Goal: Transaction & Acquisition: Purchase product/service

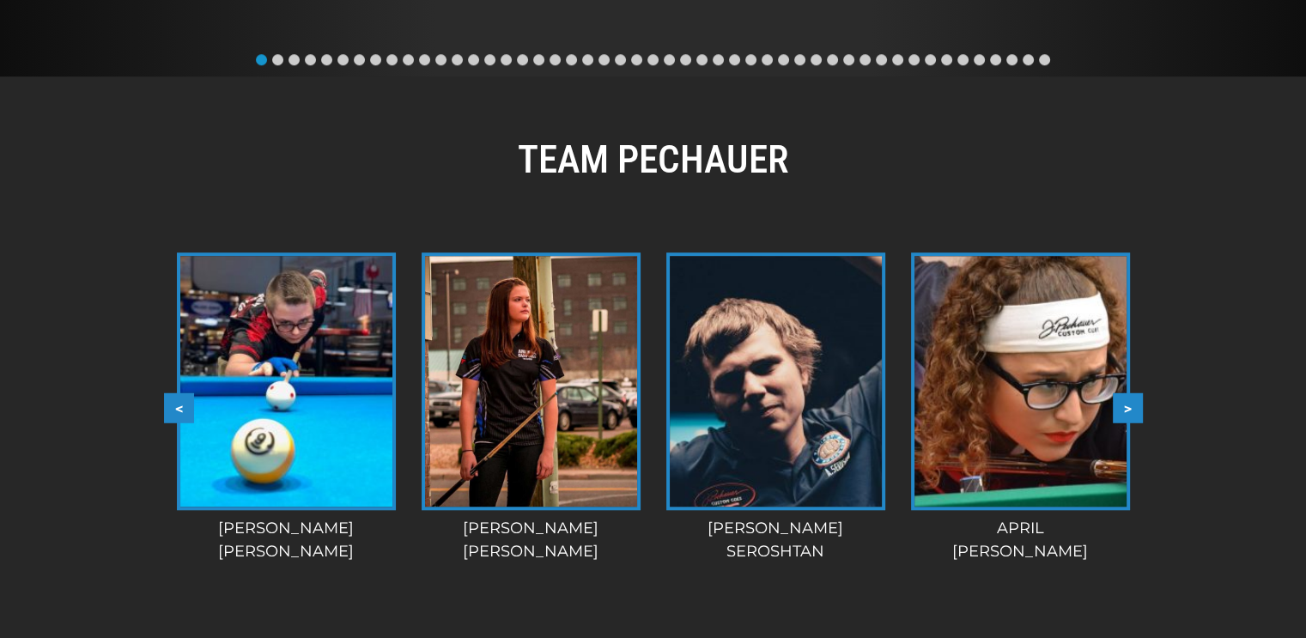
scroll to position [1308, 0]
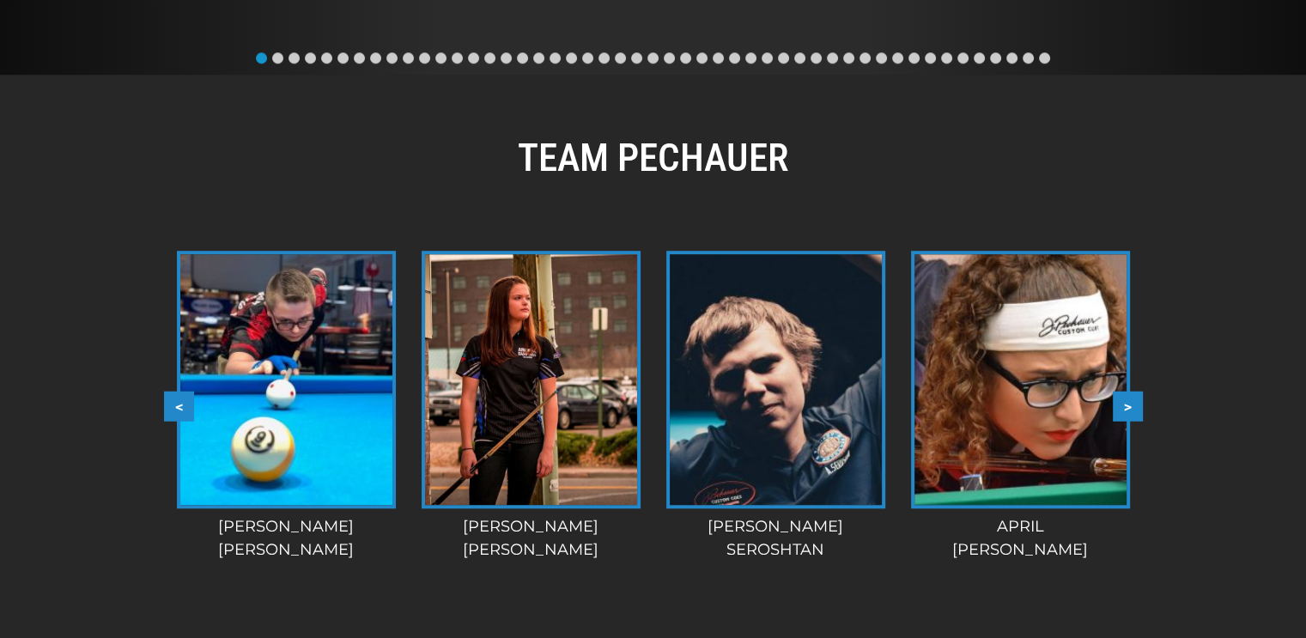
click at [1134, 401] on button ">" at bounding box center [1128, 406] width 30 height 30
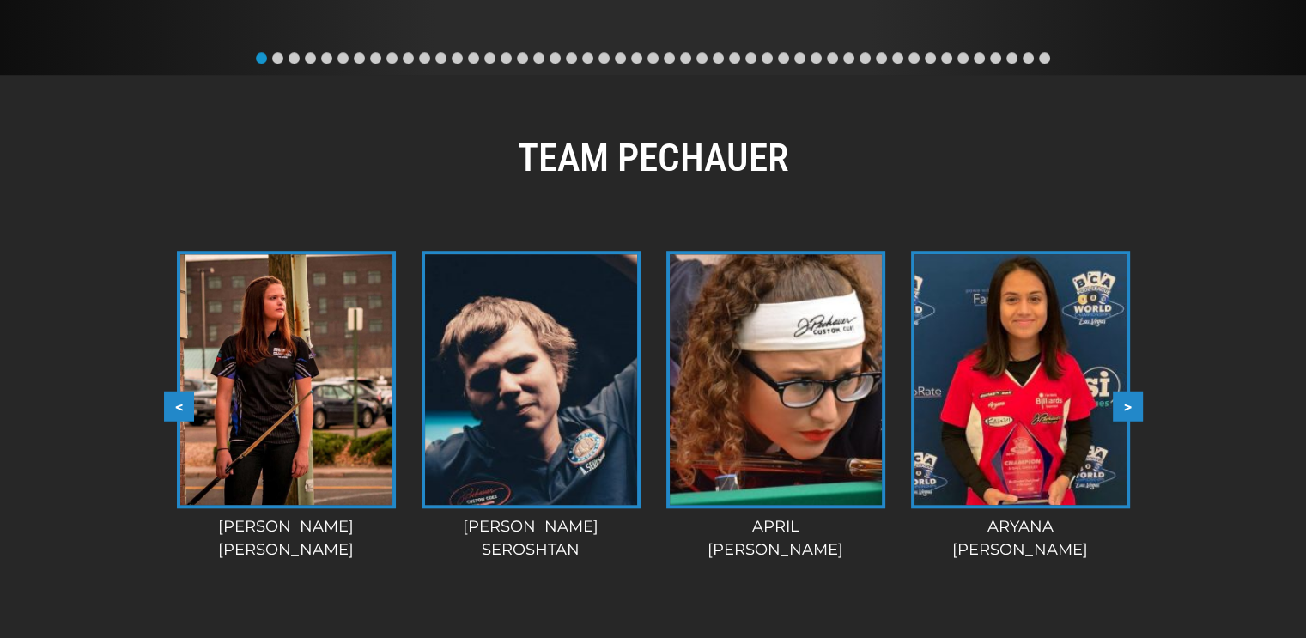
click at [1134, 401] on button ">" at bounding box center [1128, 406] width 30 height 30
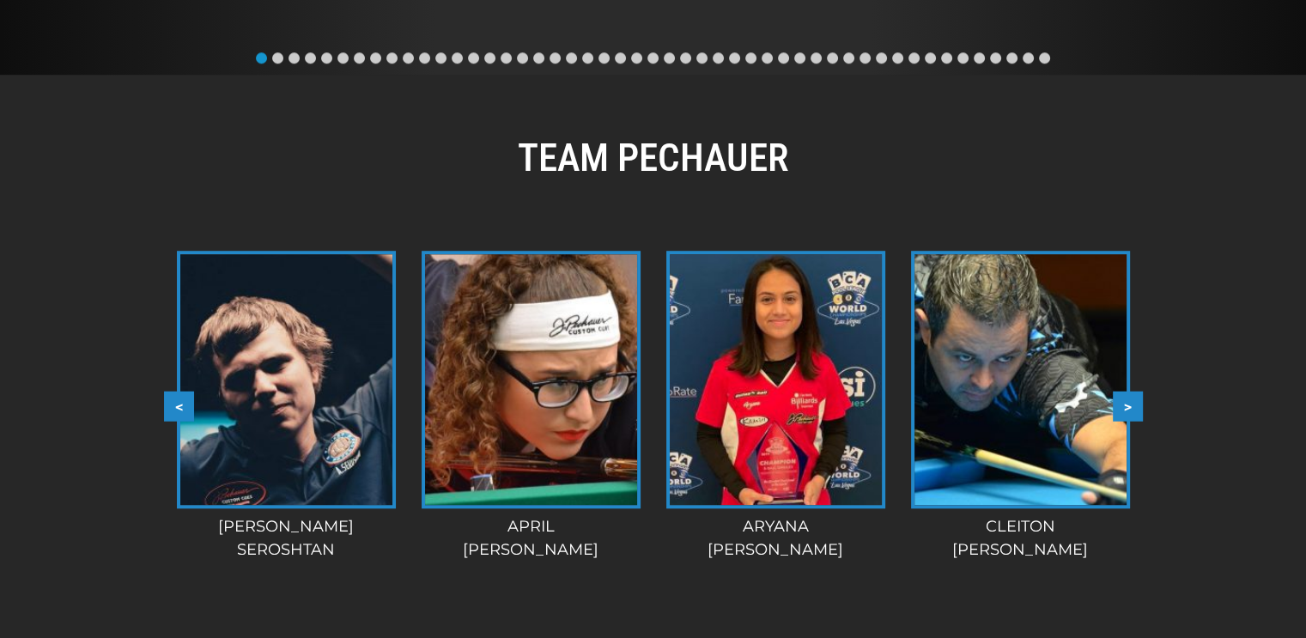
click at [1134, 401] on button ">" at bounding box center [1128, 406] width 30 height 30
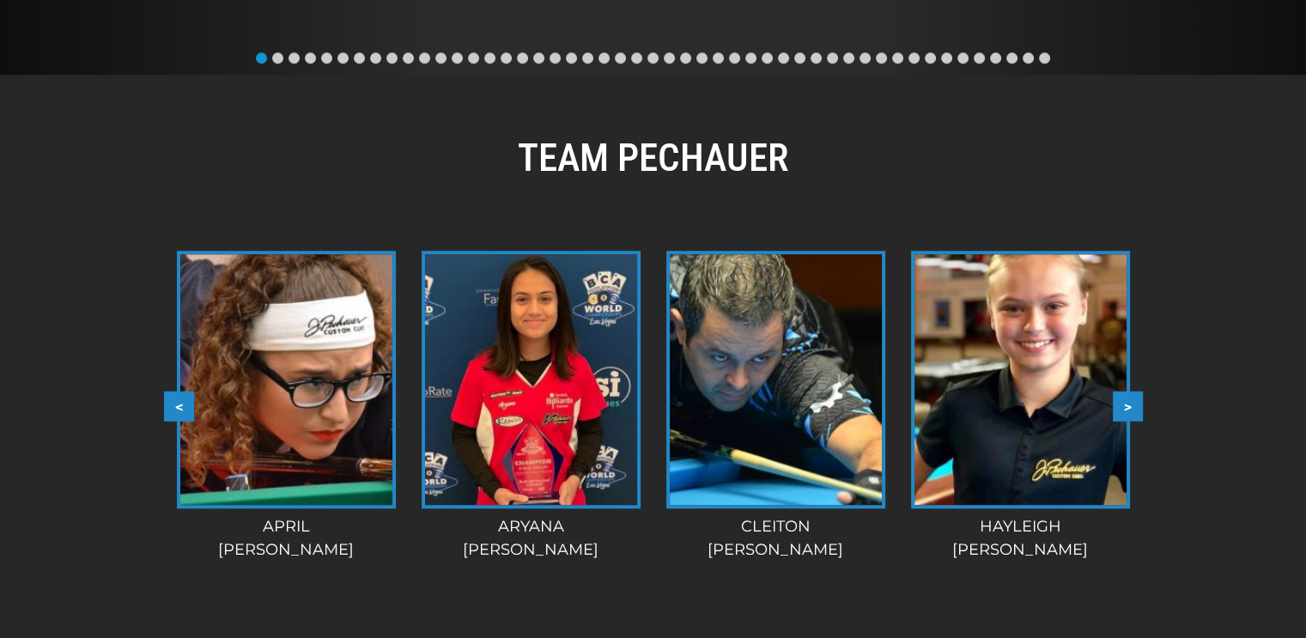
click at [1134, 401] on button ">" at bounding box center [1128, 406] width 30 height 30
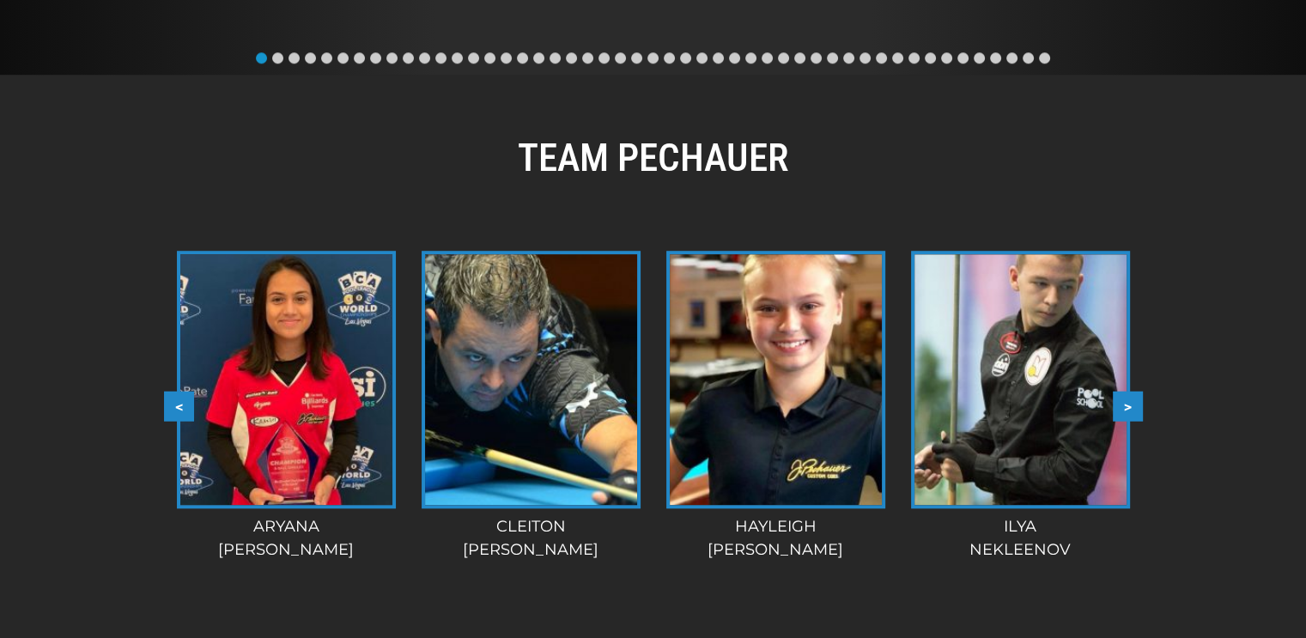
click at [1134, 401] on button ">" at bounding box center [1128, 406] width 30 height 30
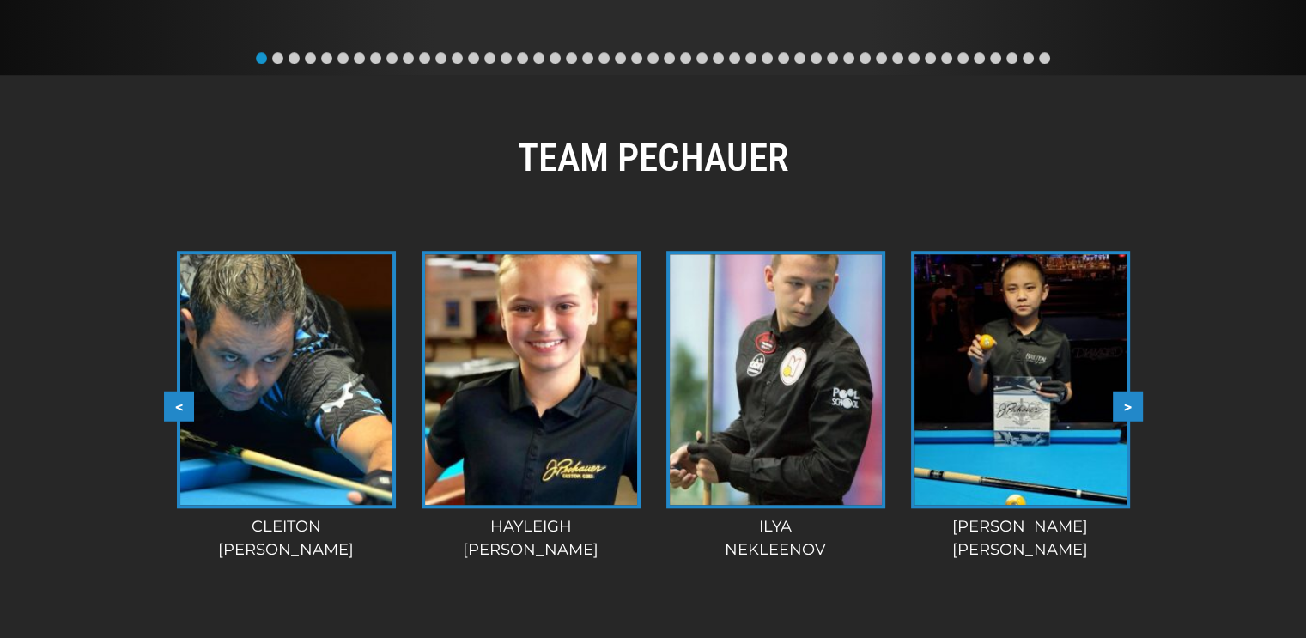
click at [1134, 401] on button ">" at bounding box center [1128, 406] width 30 height 30
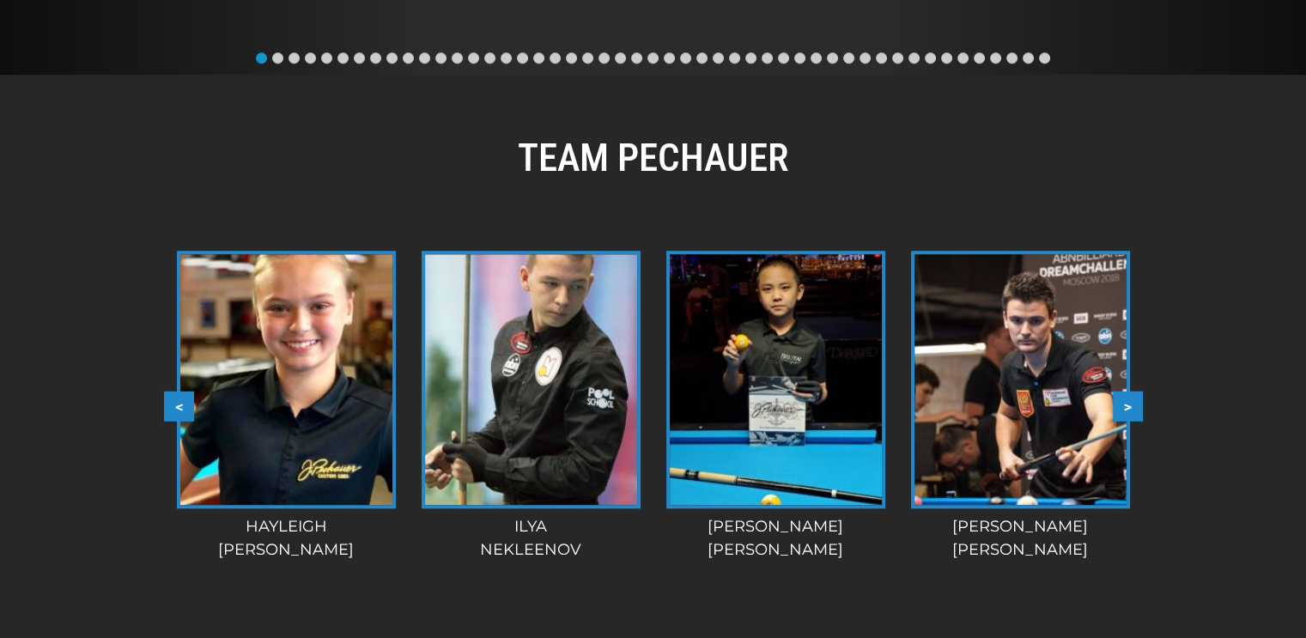
click at [1134, 401] on button ">" at bounding box center [1128, 406] width 30 height 30
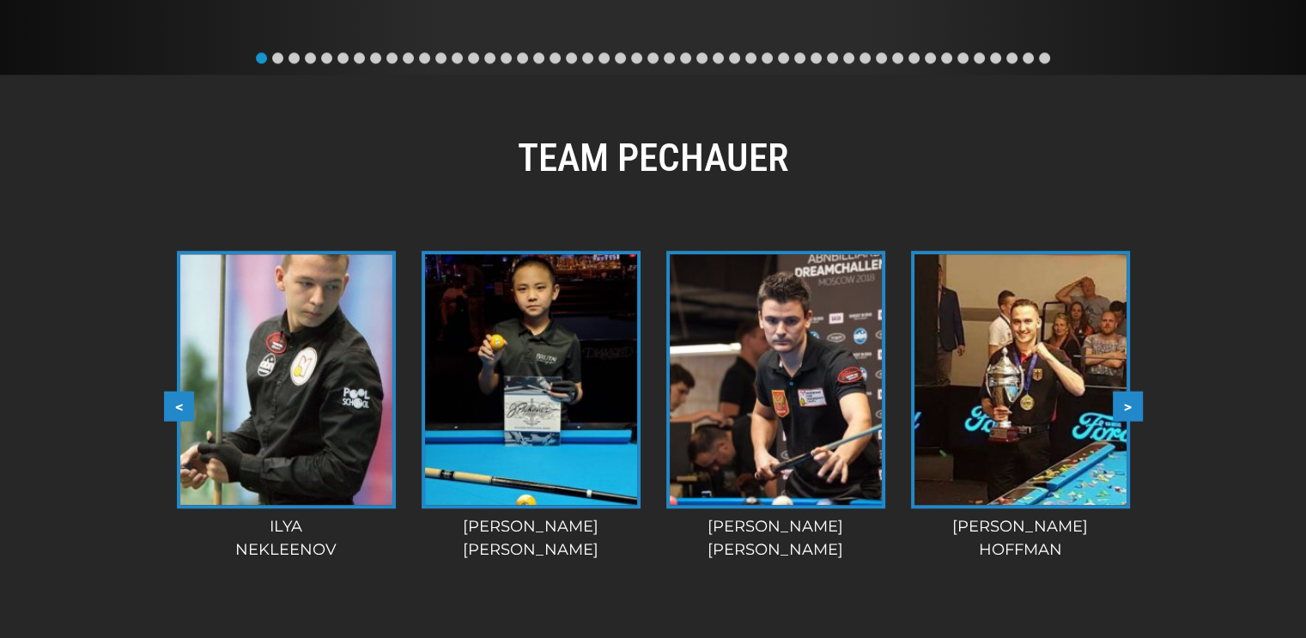
click at [1134, 401] on button ">" at bounding box center [1128, 406] width 30 height 30
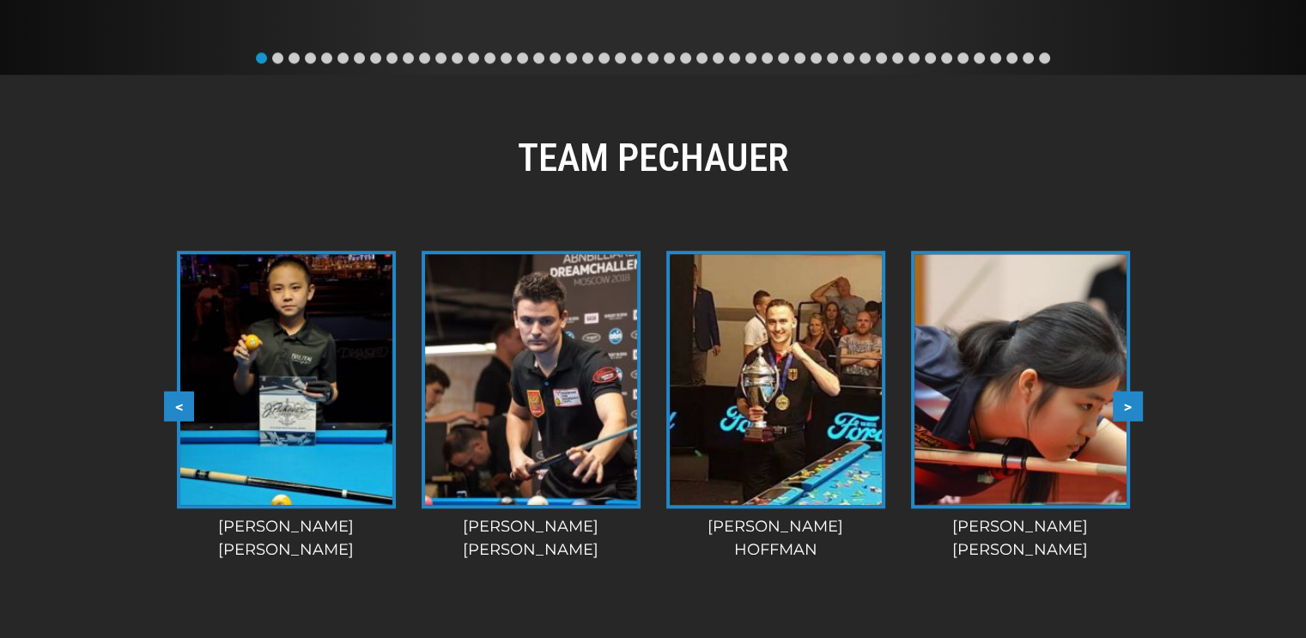
click at [1134, 401] on button ">" at bounding box center [1128, 406] width 30 height 30
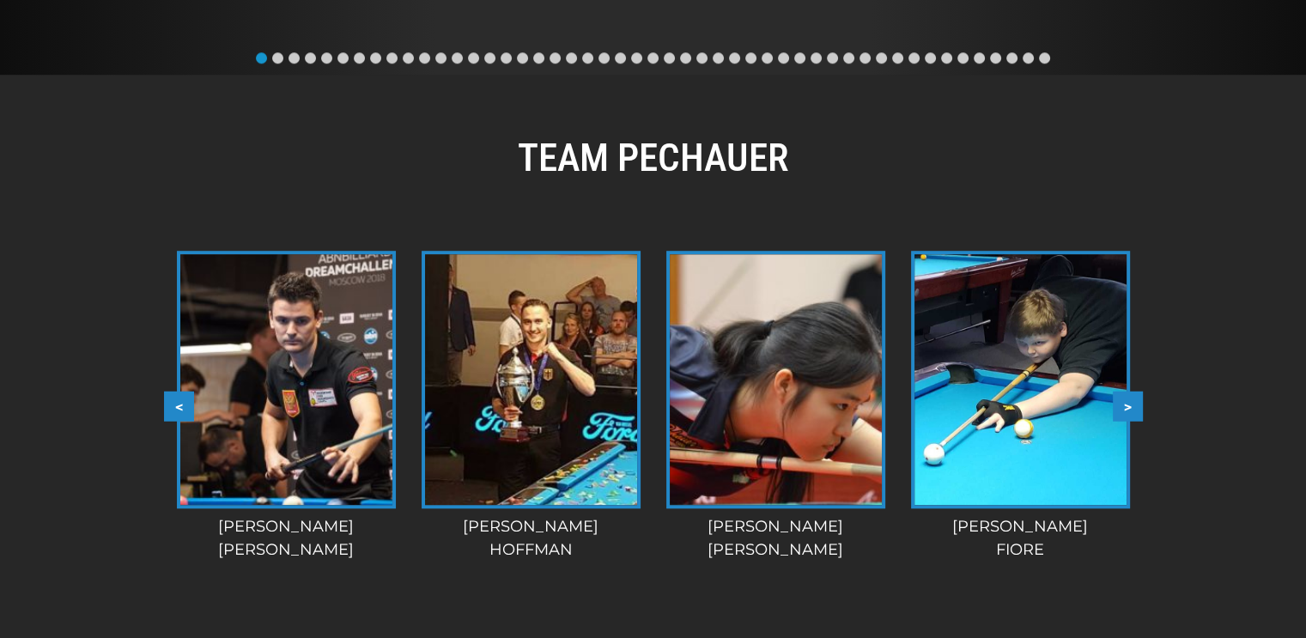
click at [1134, 401] on button ">" at bounding box center [1128, 406] width 30 height 30
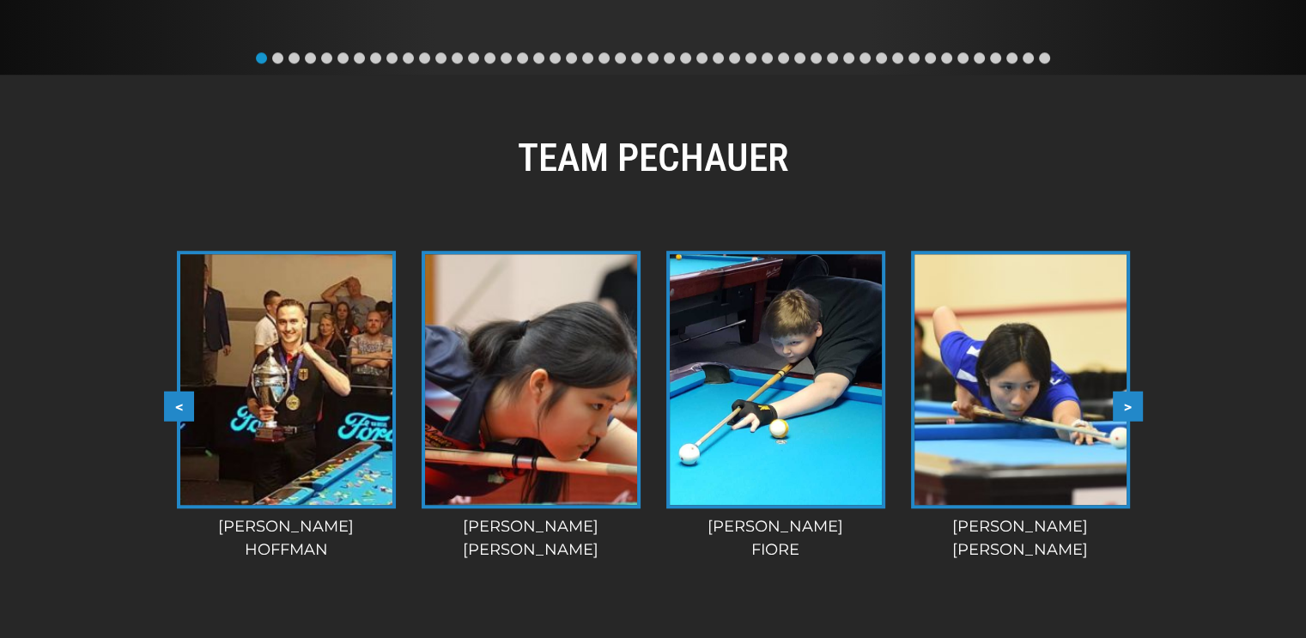
click at [1134, 401] on button ">" at bounding box center [1128, 406] width 30 height 30
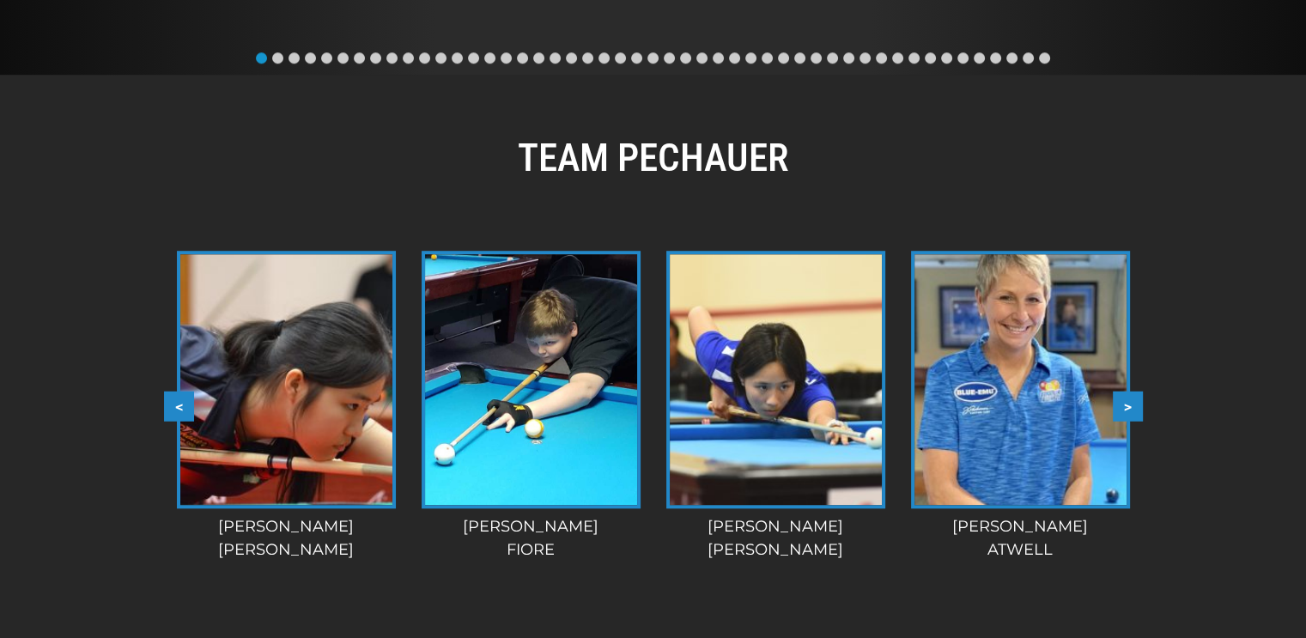
click at [1134, 401] on button ">" at bounding box center [1128, 406] width 30 height 30
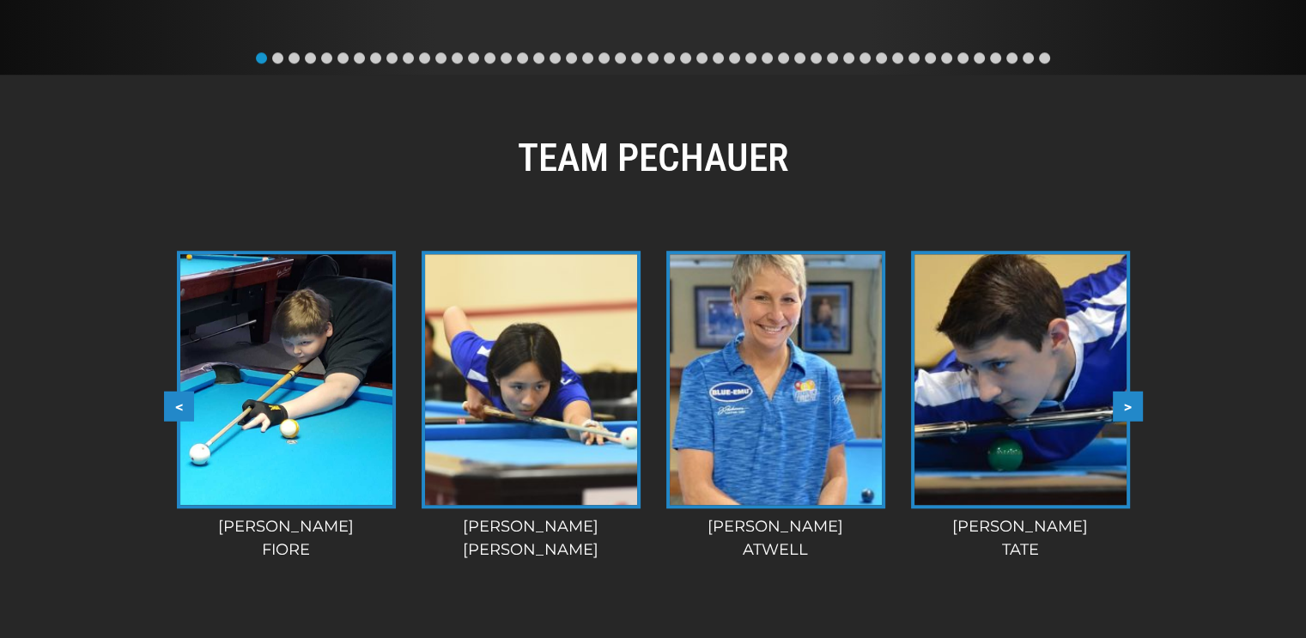
click at [1134, 401] on button ">" at bounding box center [1128, 406] width 30 height 30
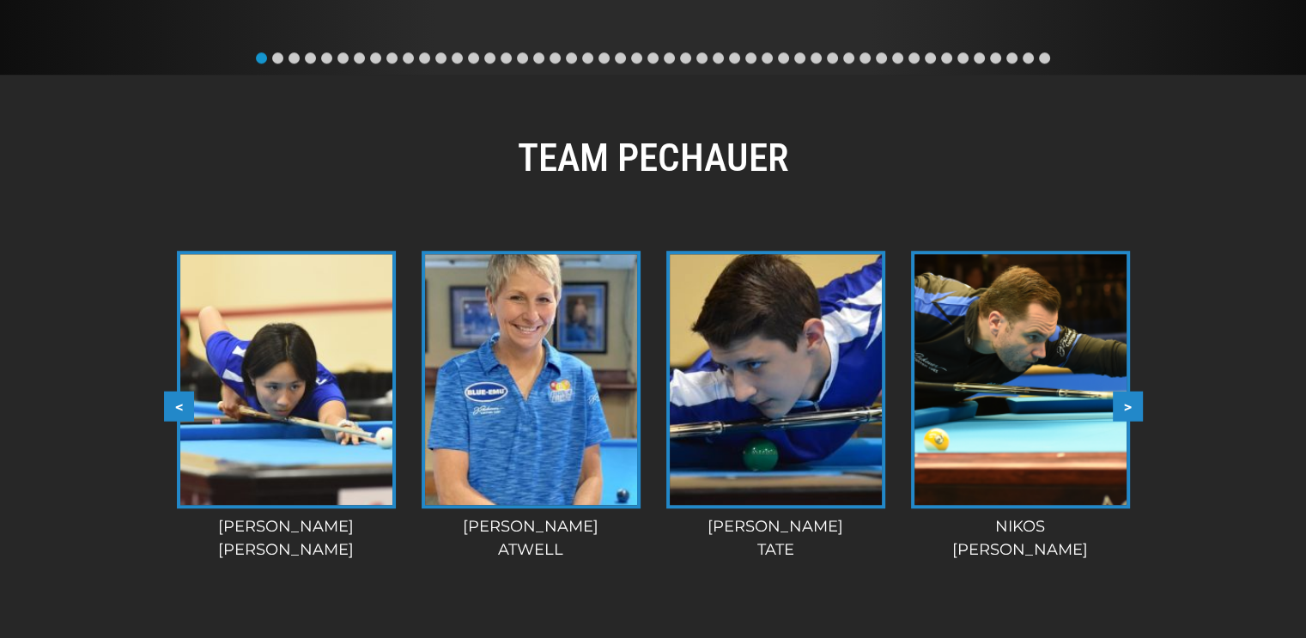
click at [1134, 401] on button ">" at bounding box center [1128, 406] width 30 height 30
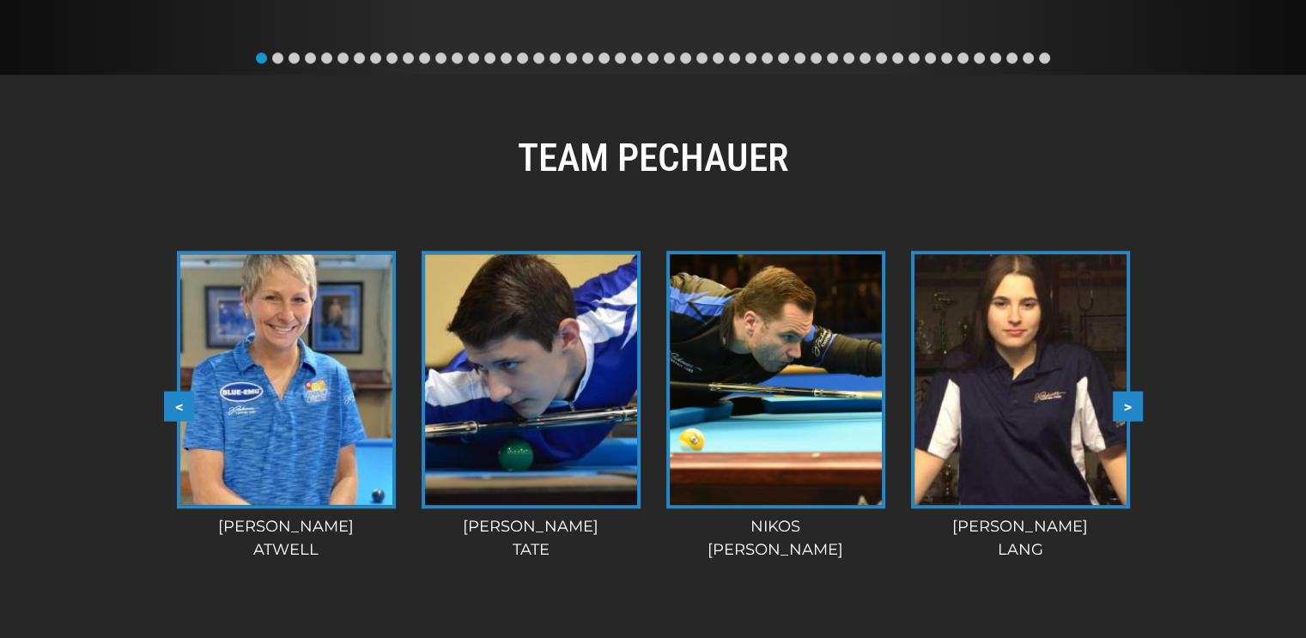
click at [1134, 401] on button ">" at bounding box center [1128, 406] width 30 height 30
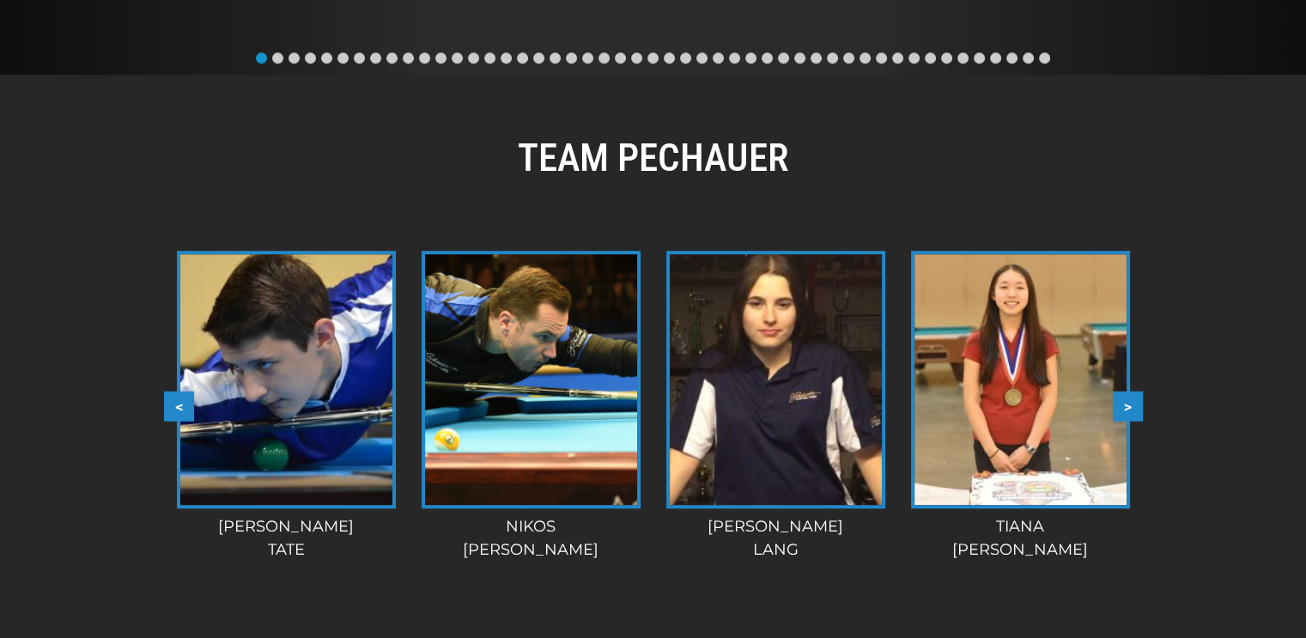
click at [1134, 401] on button ">" at bounding box center [1128, 406] width 30 height 30
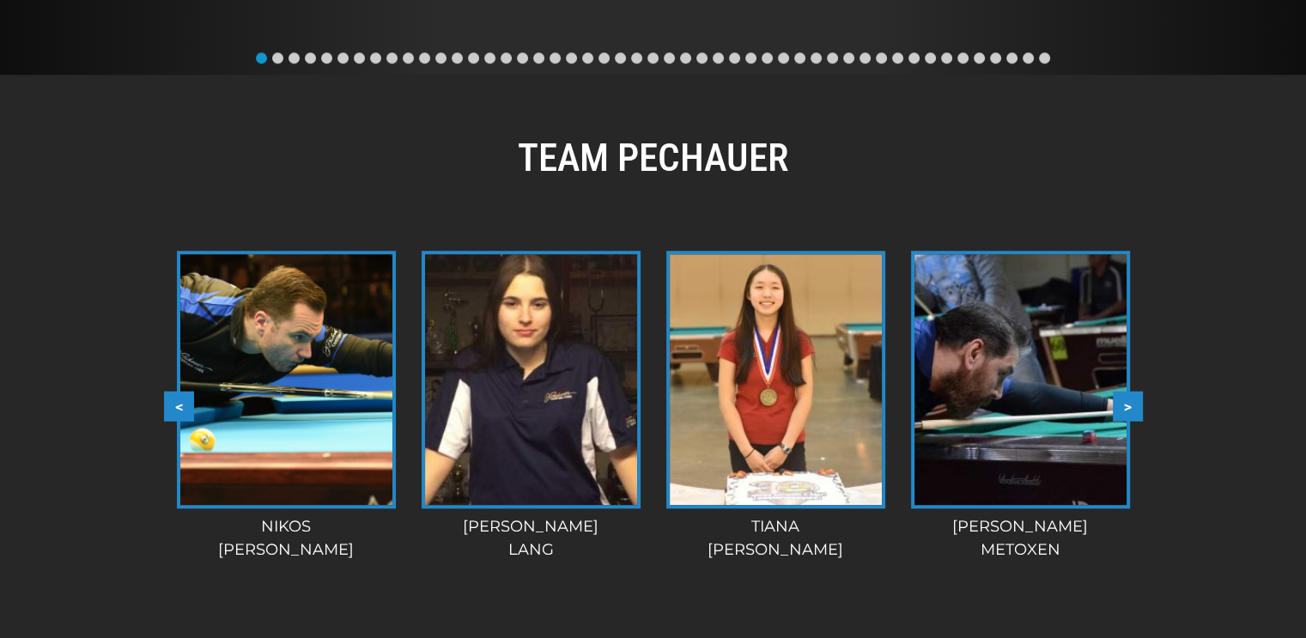
click at [1134, 401] on button ">" at bounding box center [1128, 406] width 30 height 30
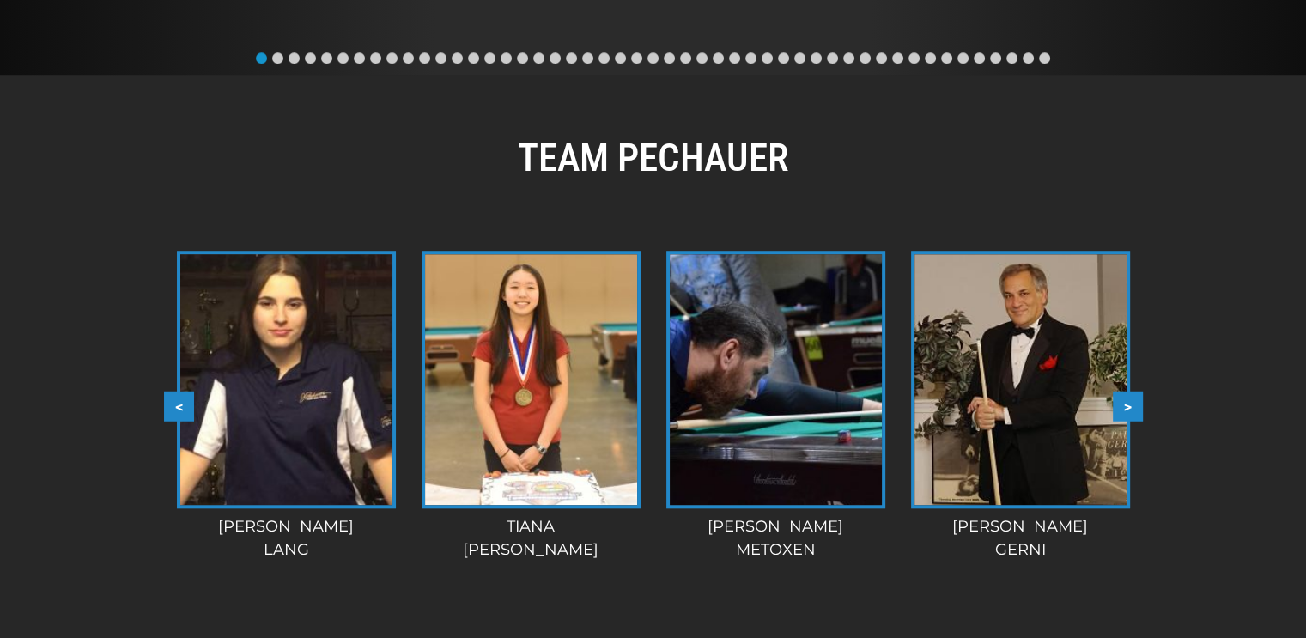
click at [1134, 401] on button ">" at bounding box center [1128, 406] width 30 height 30
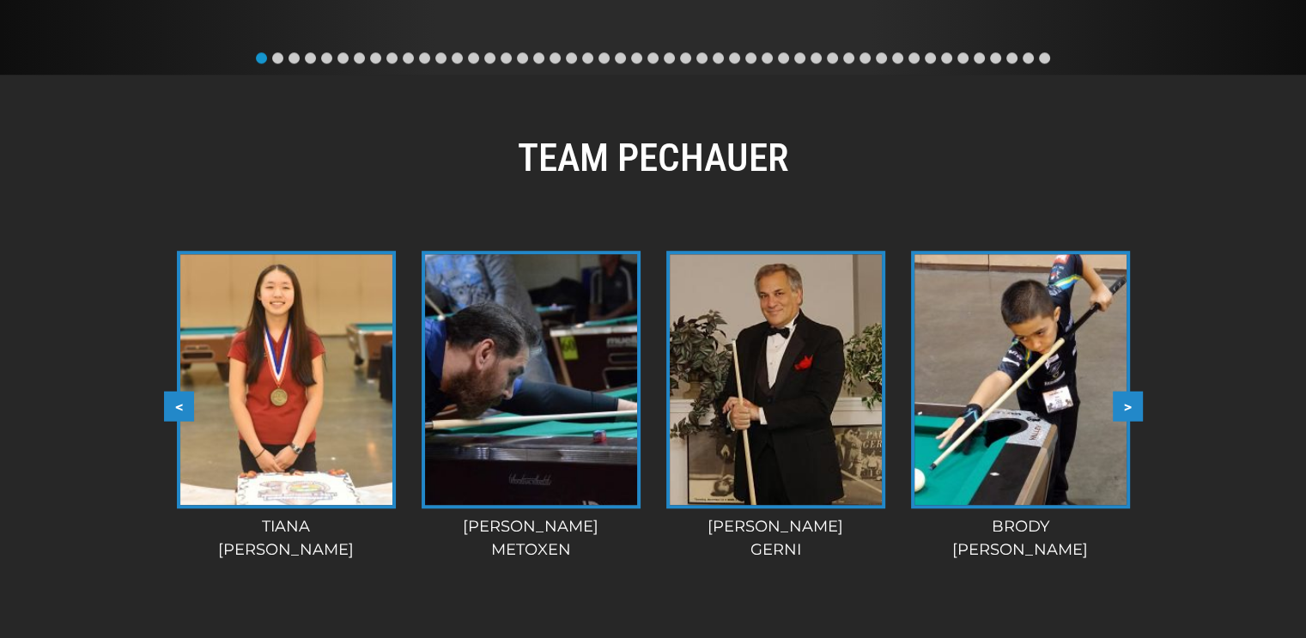
click at [1134, 401] on button ">" at bounding box center [1128, 406] width 30 height 30
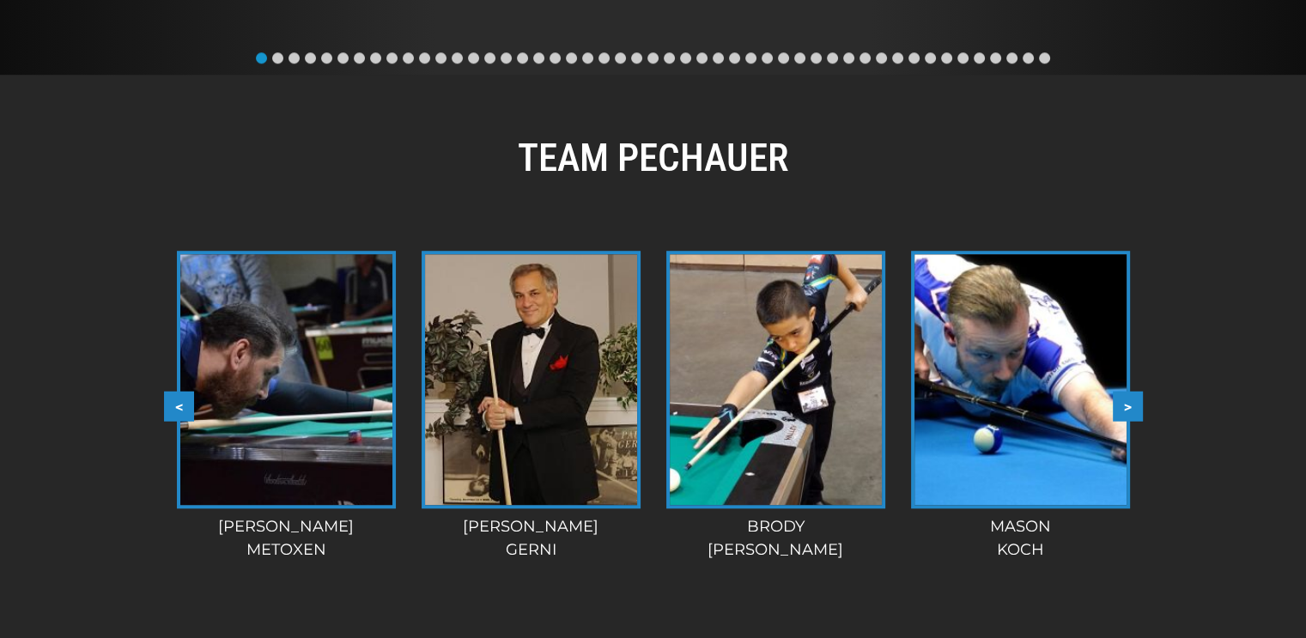
click at [1134, 401] on button ">" at bounding box center [1128, 406] width 30 height 30
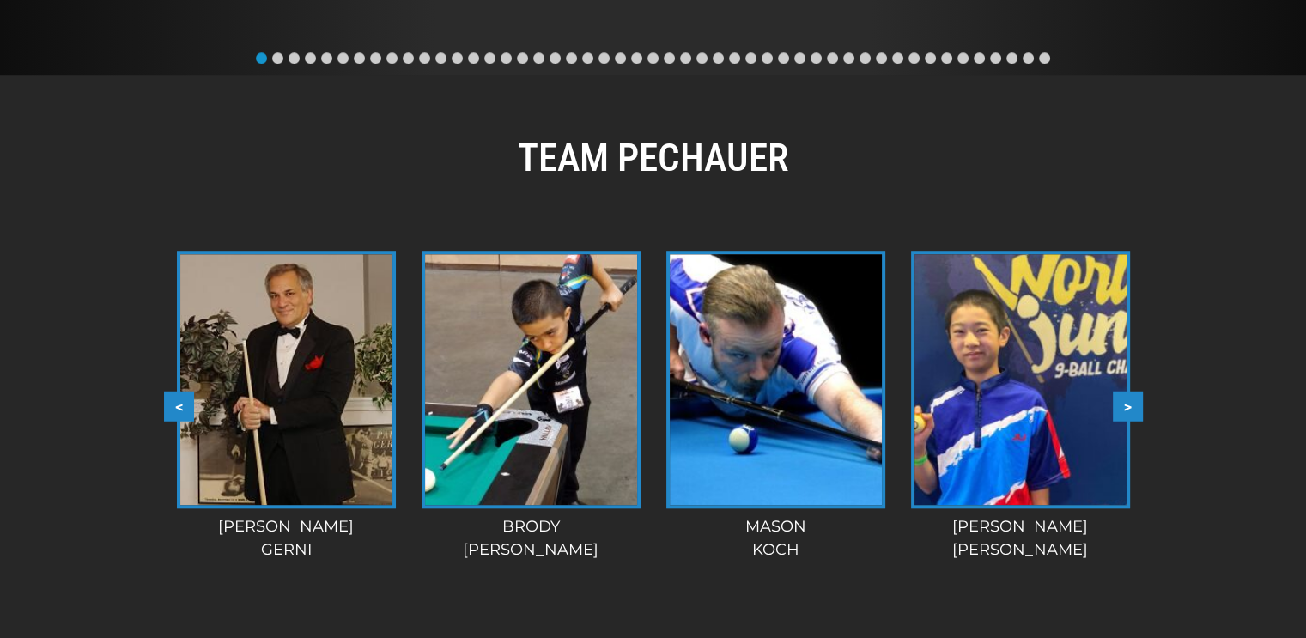
click at [1134, 401] on button ">" at bounding box center [1128, 406] width 30 height 30
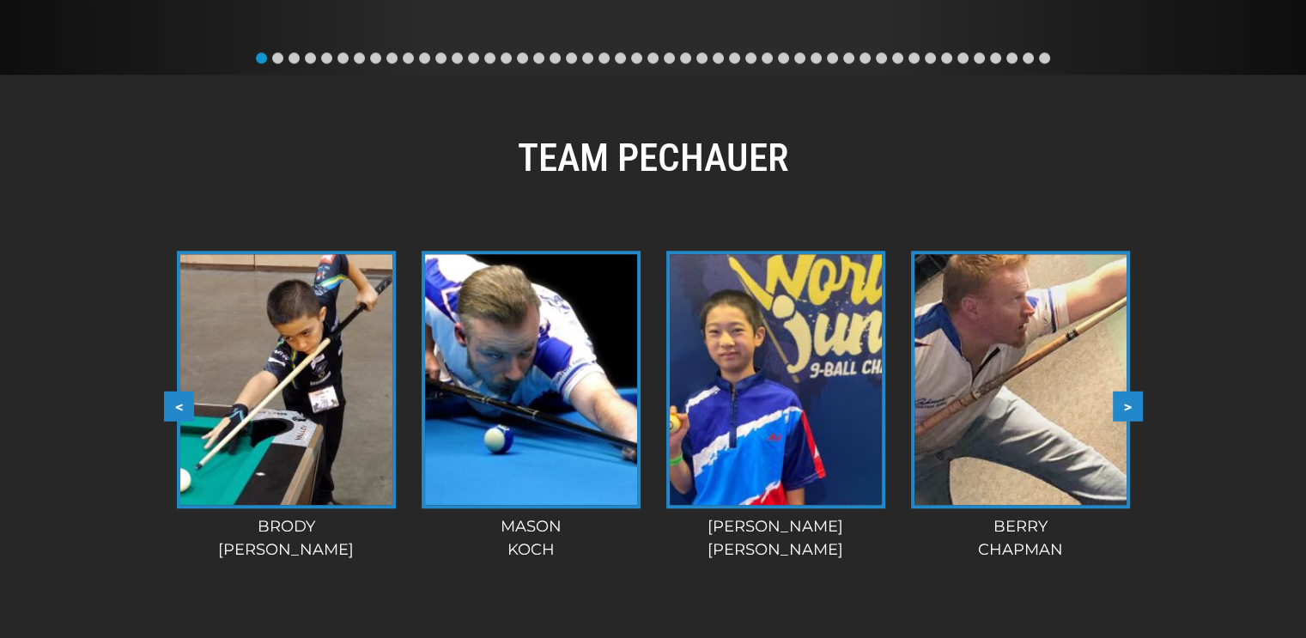
click at [1134, 401] on button ">" at bounding box center [1128, 406] width 30 height 30
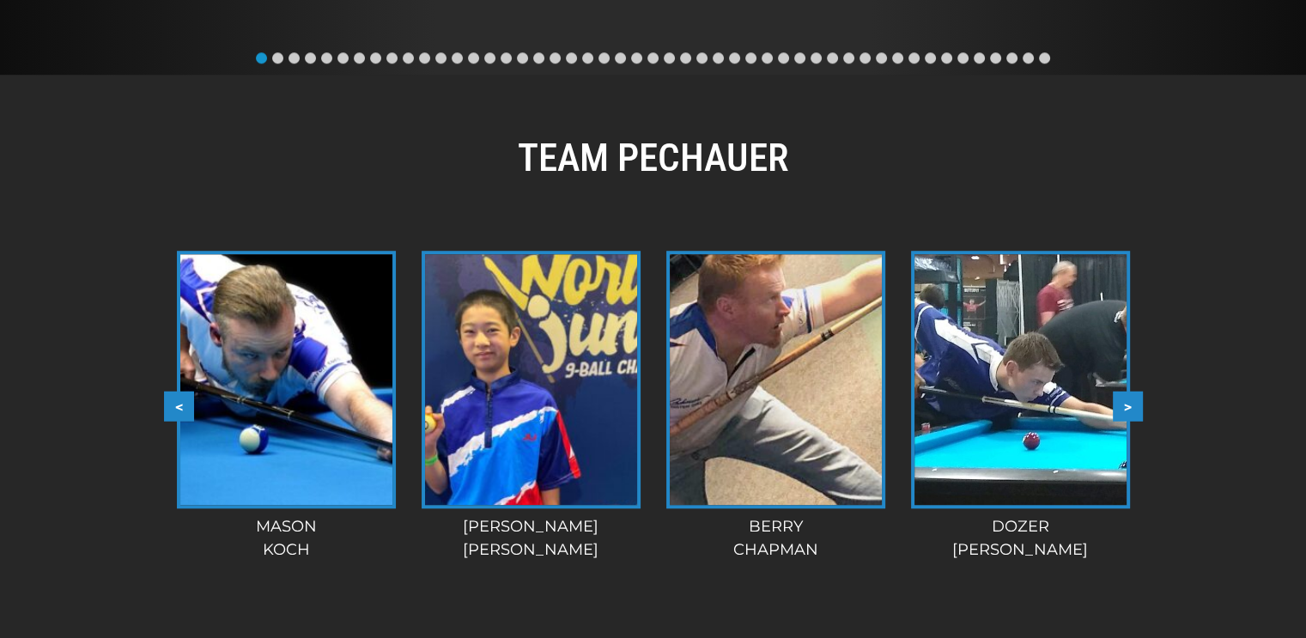
click at [1134, 401] on button ">" at bounding box center [1128, 406] width 30 height 30
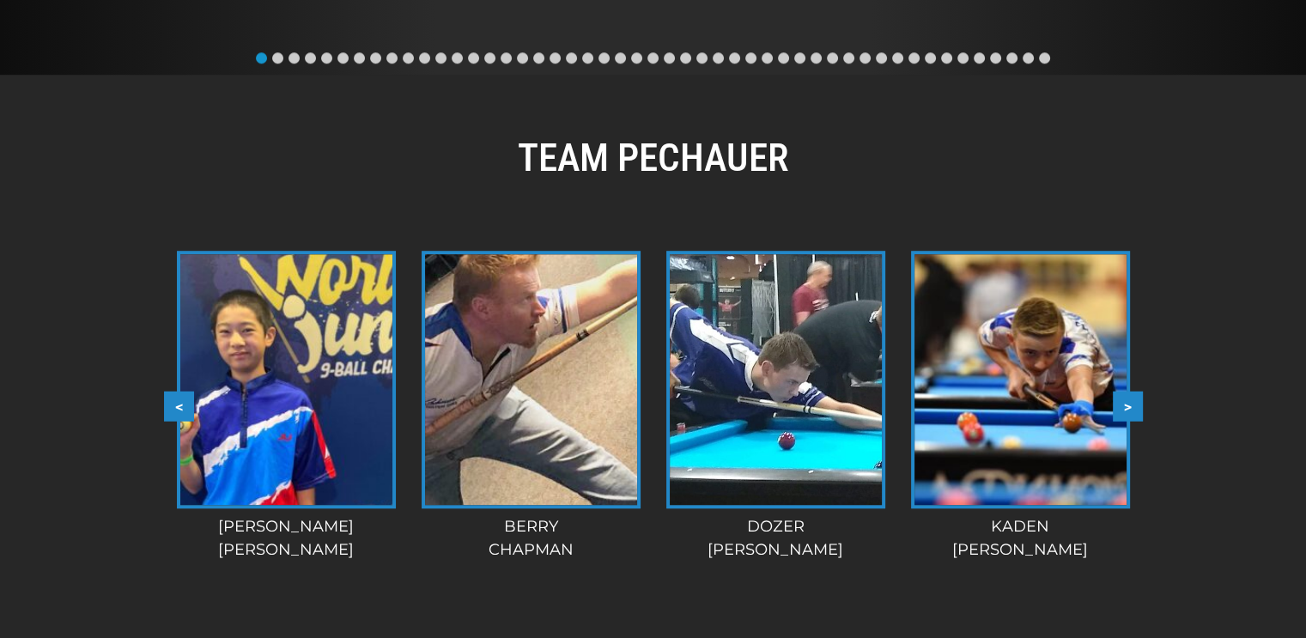
click at [1134, 401] on button ">" at bounding box center [1128, 406] width 30 height 30
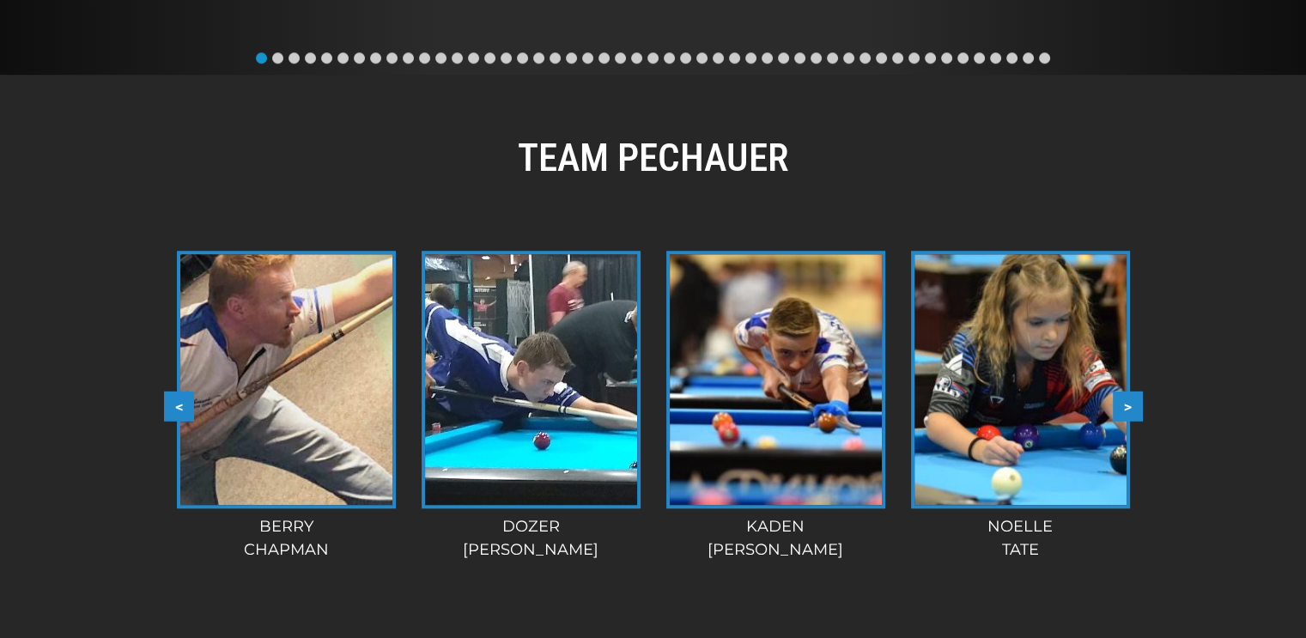
click at [1134, 401] on button ">" at bounding box center [1128, 406] width 30 height 30
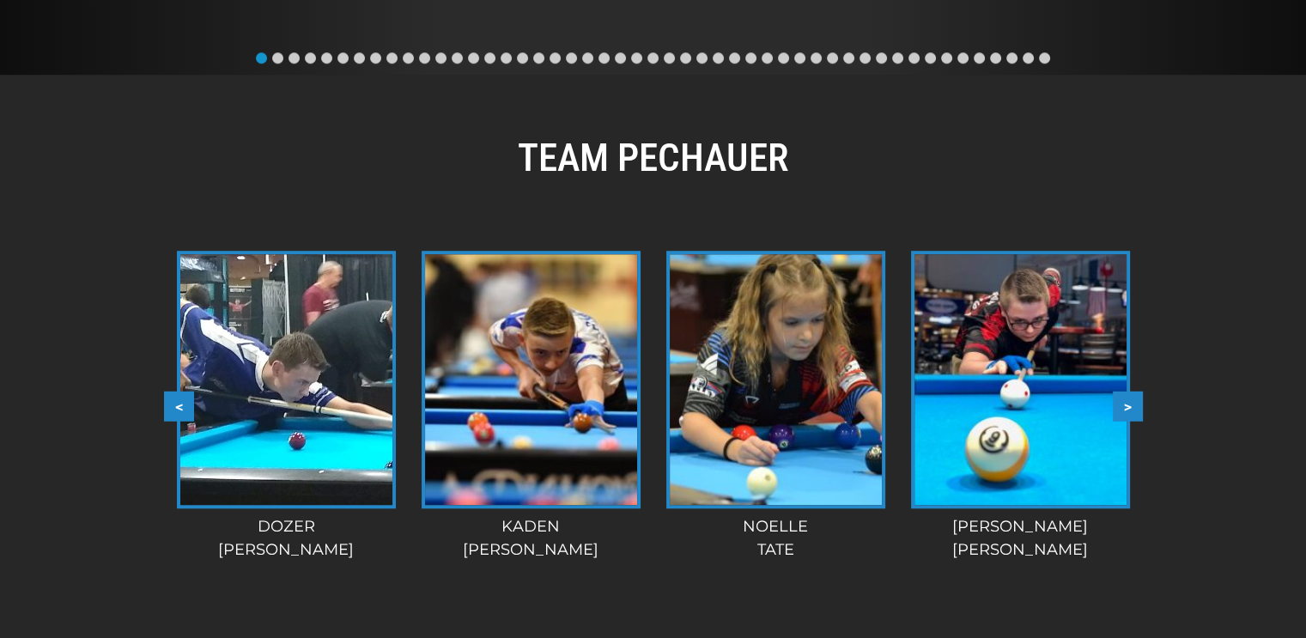
click at [1134, 401] on button ">" at bounding box center [1128, 406] width 30 height 30
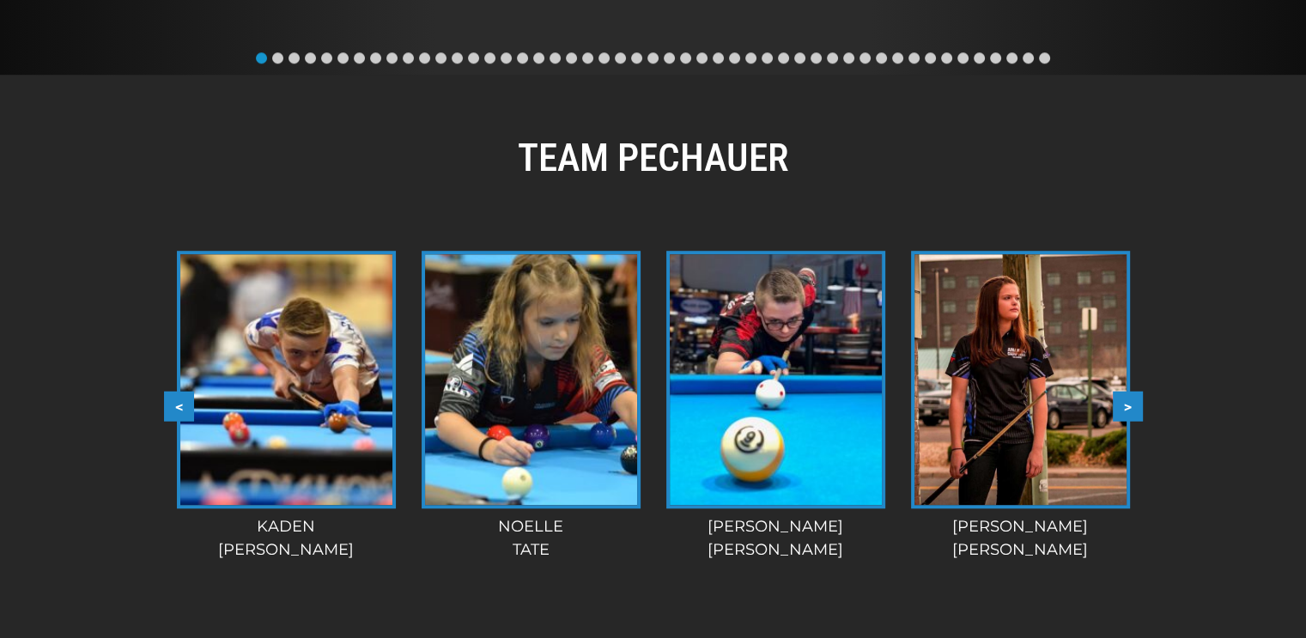
click at [1134, 401] on button ">" at bounding box center [1128, 406] width 30 height 30
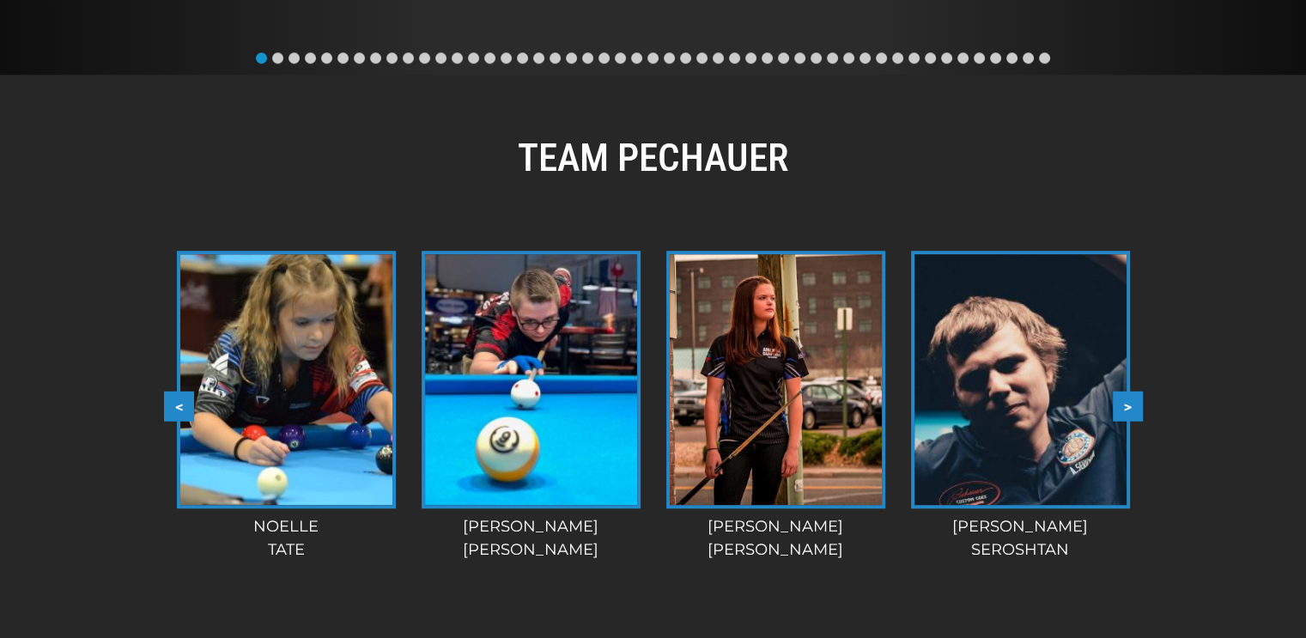
click at [1134, 401] on button ">" at bounding box center [1128, 406] width 30 height 30
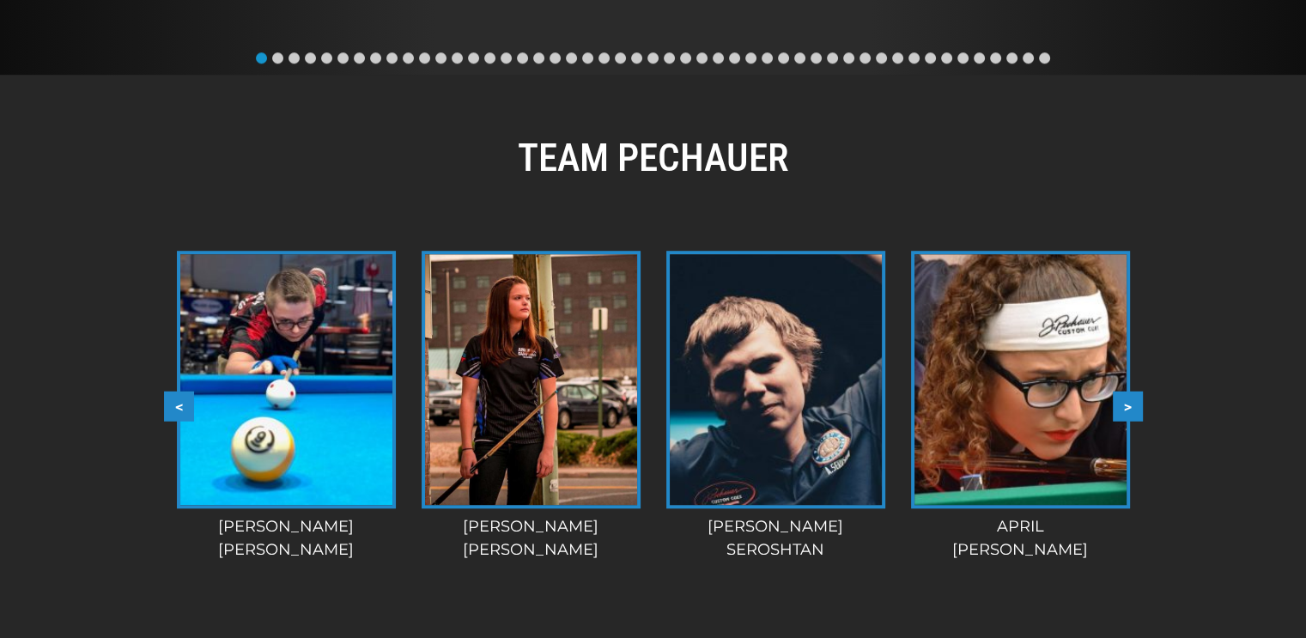
click at [1134, 401] on button ">" at bounding box center [1128, 406] width 30 height 30
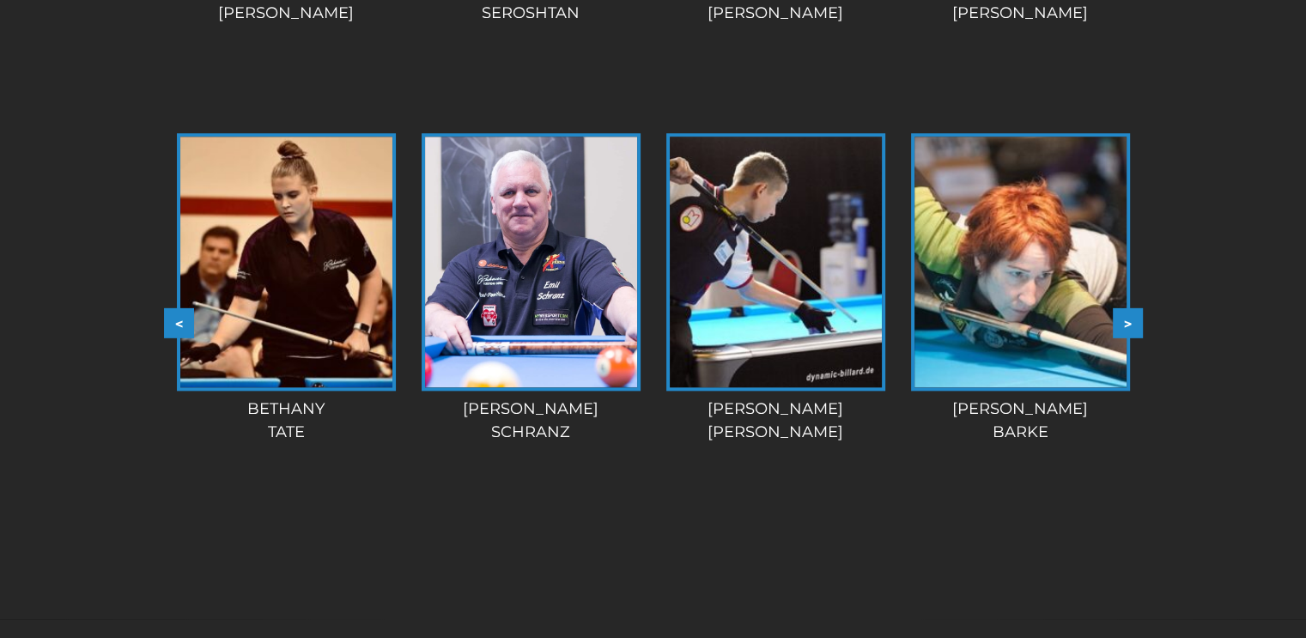
scroll to position [1841, 0]
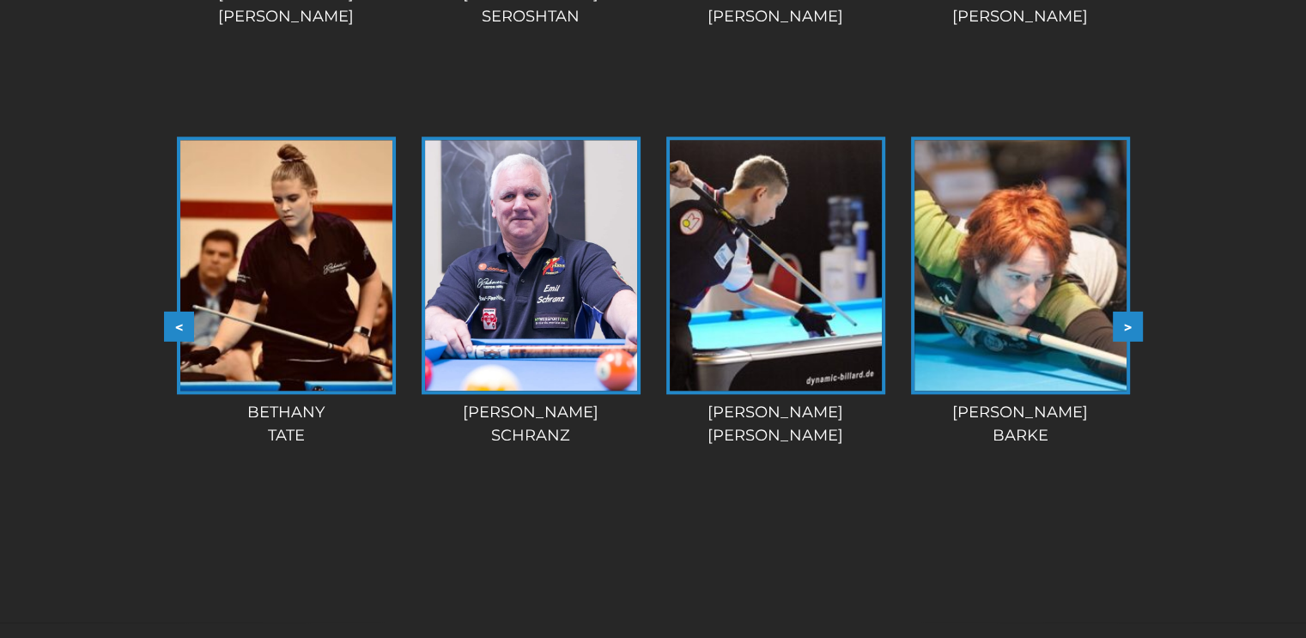
click at [1133, 326] on button ">" at bounding box center [1128, 327] width 30 height 30
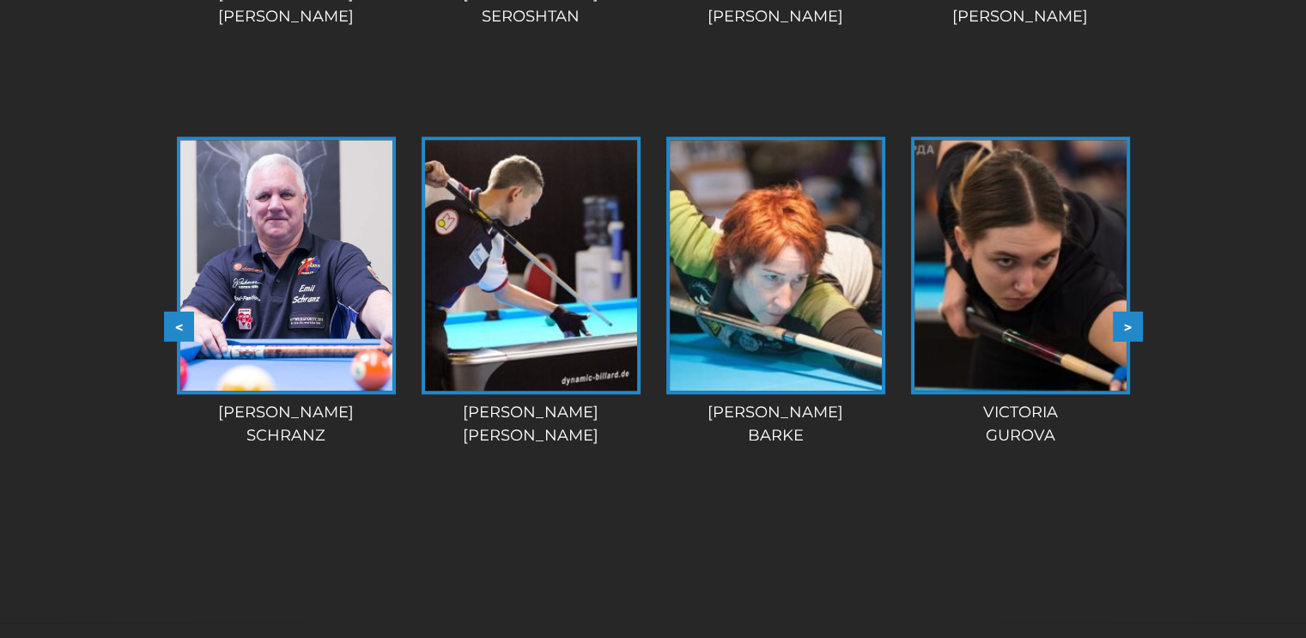
click at [1133, 327] on button ">" at bounding box center [1128, 327] width 30 height 30
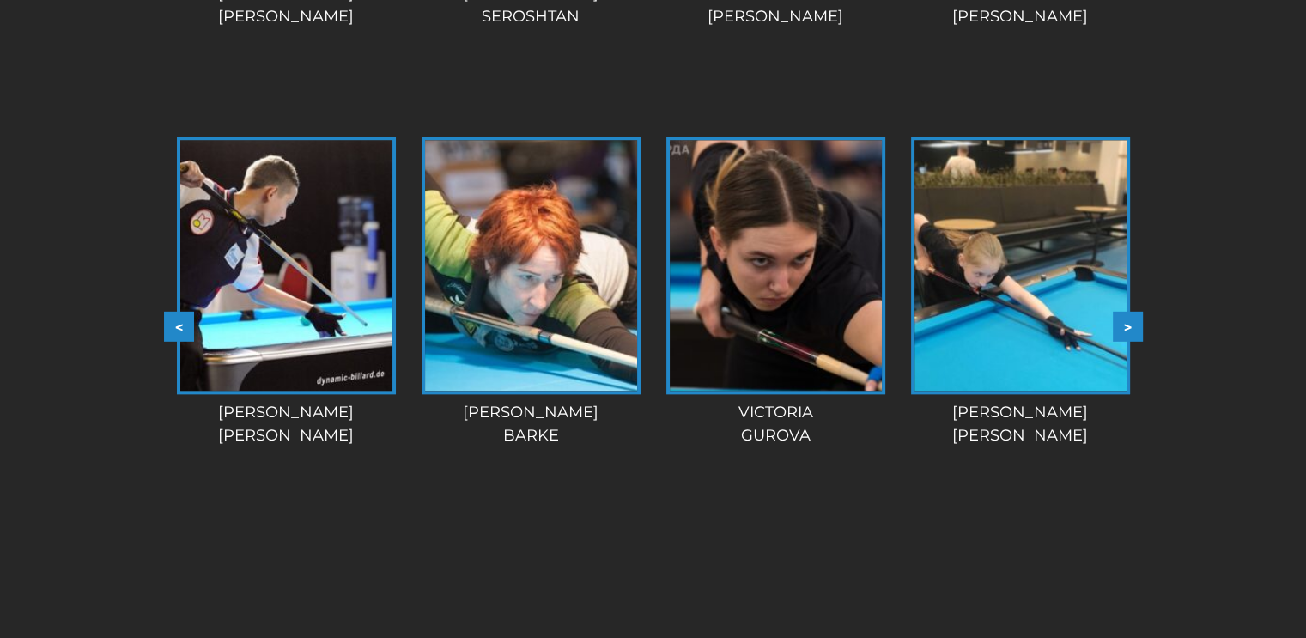
click at [1133, 327] on button ">" at bounding box center [1128, 327] width 30 height 30
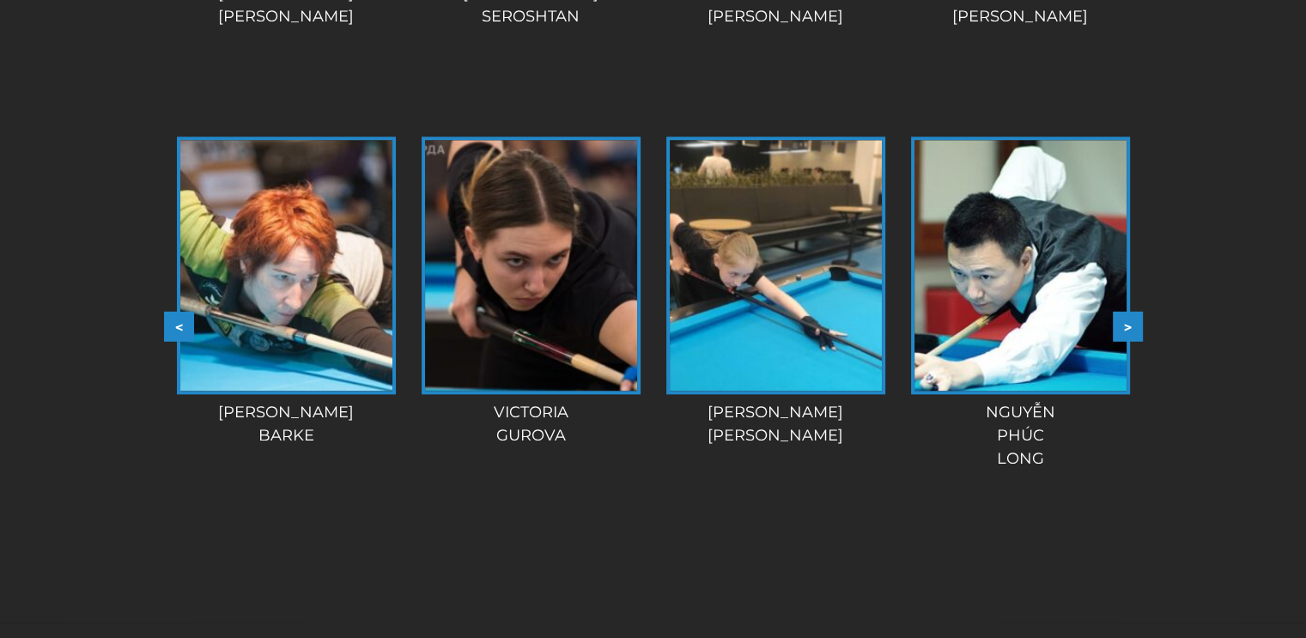
click at [1133, 327] on button ">" at bounding box center [1128, 327] width 30 height 30
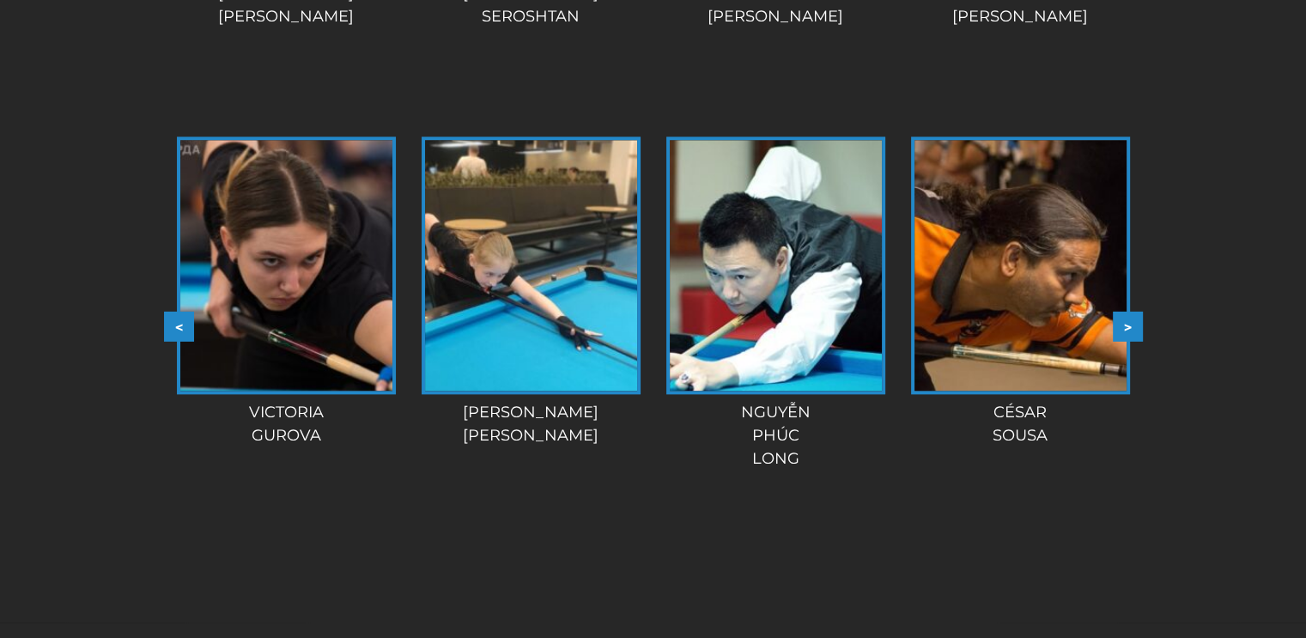
click at [1133, 327] on button ">" at bounding box center [1128, 327] width 30 height 30
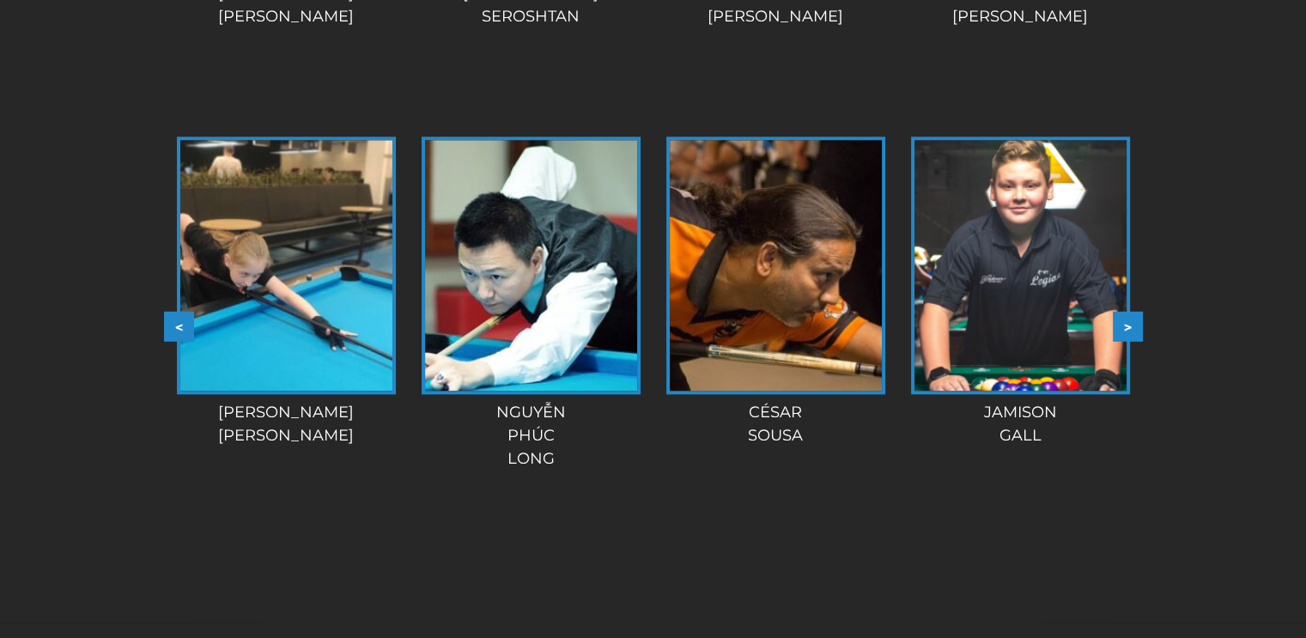
click at [1133, 327] on button ">" at bounding box center [1128, 327] width 30 height 30
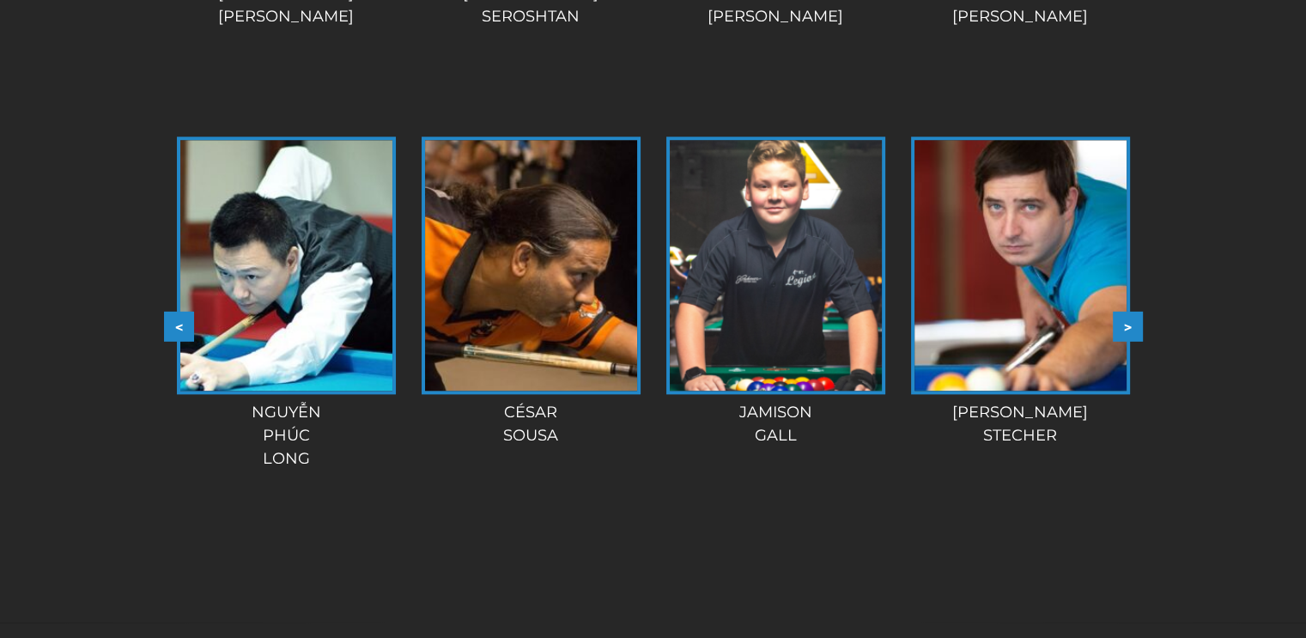
click at [1133, 327] on button ">" at bounding box center [1128, 327] width 30 height 30
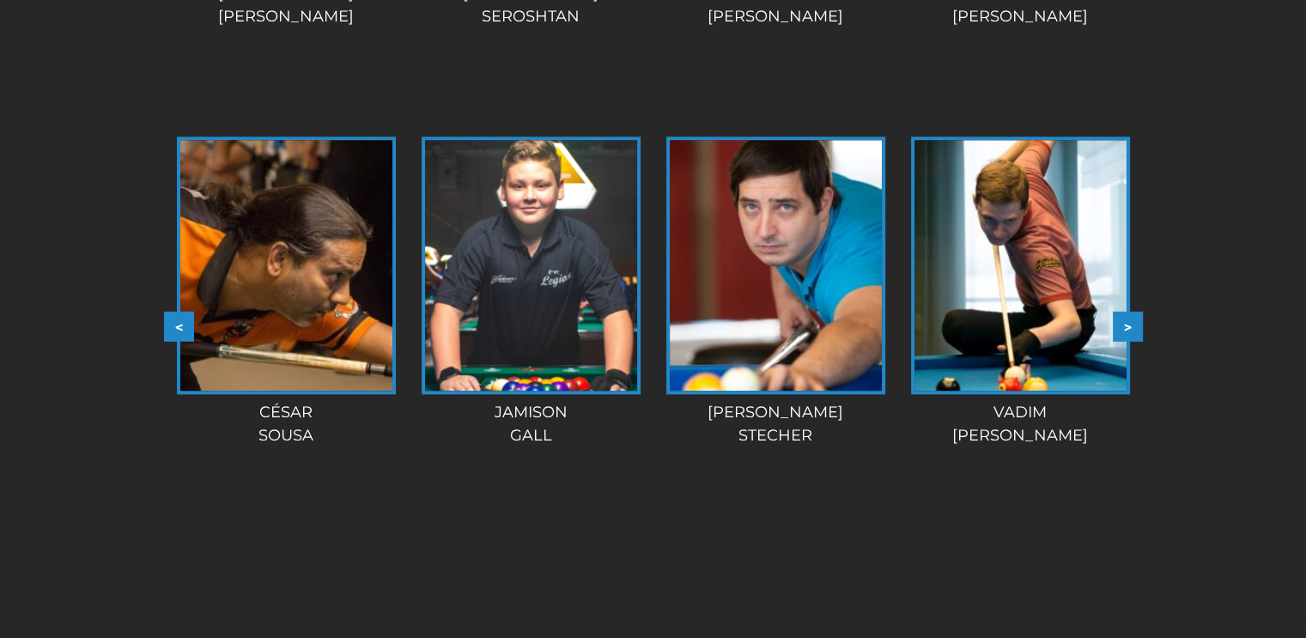
click at [1133, 327] on button ">" at bounding box center [1128, 327] width 30 height 30
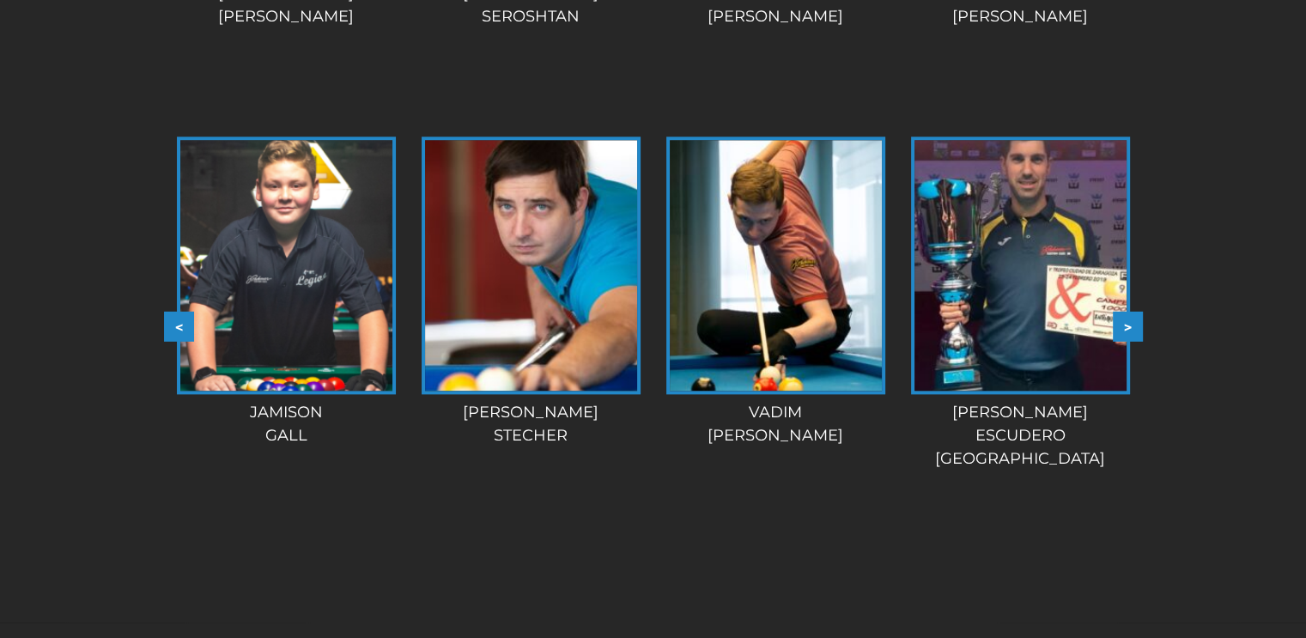
click at [1133, 327] on button ">" at bounding box center [1128, 327] width 30 height 30
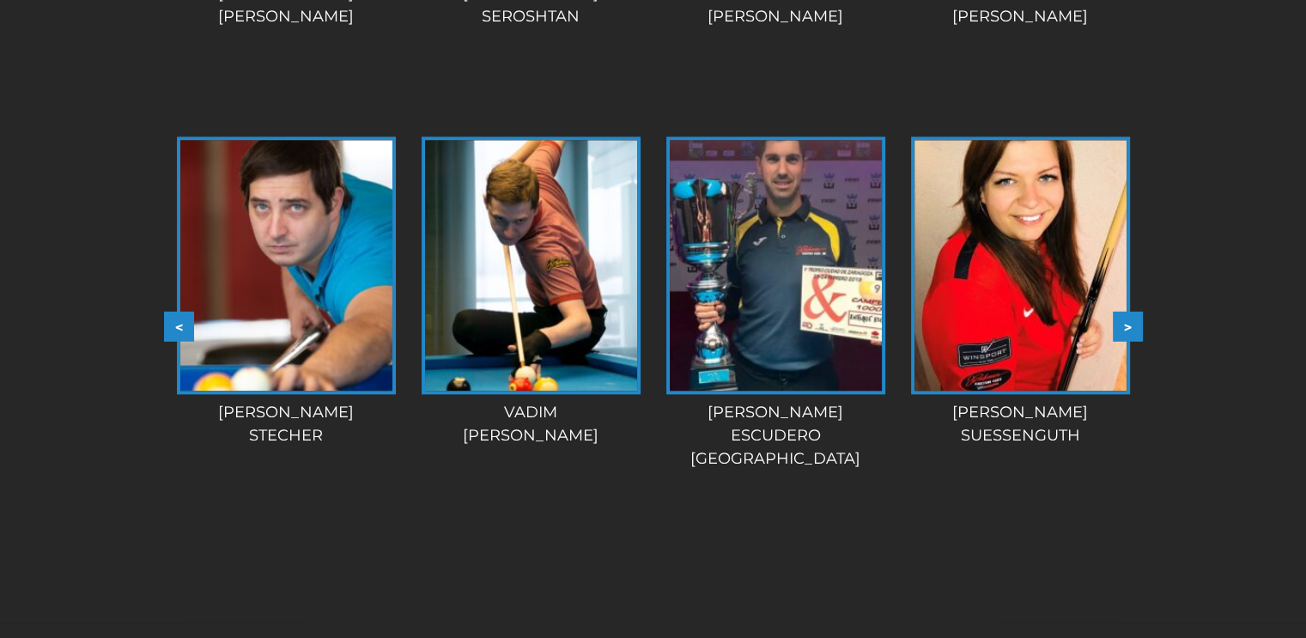
click at [1133, 327] on button ">" at bounding box center [1128, 327] width 30 height 30
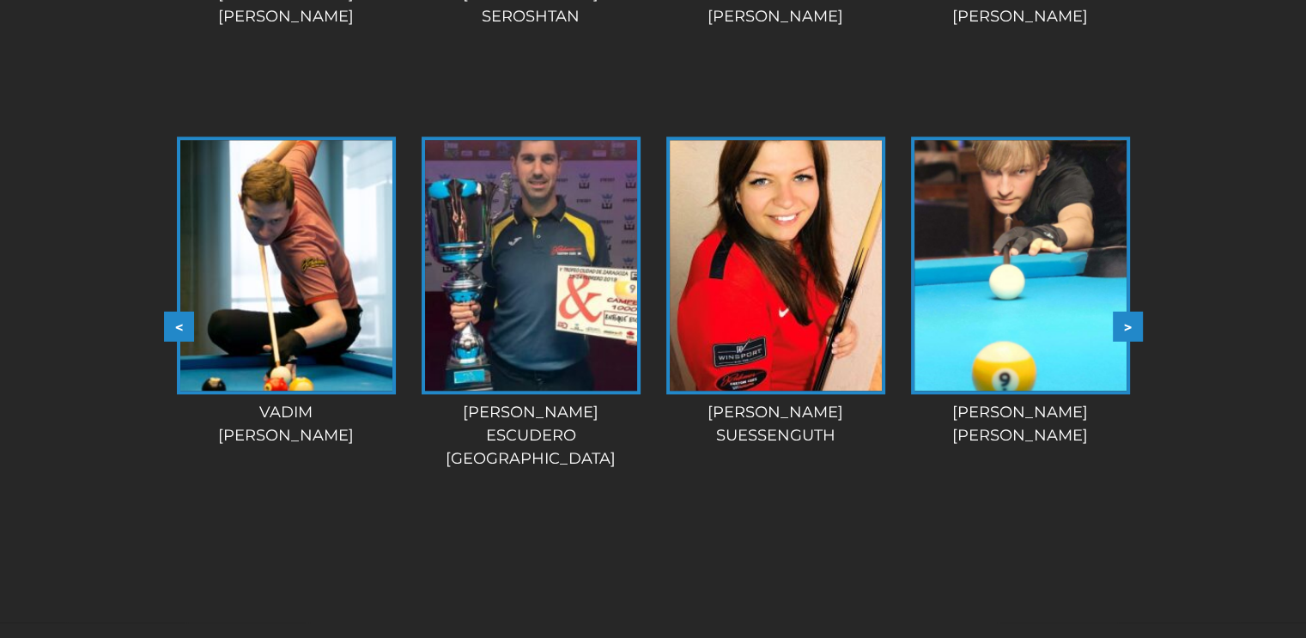
click at [1133, 327] on button ">" at bounding box center [1128, 327] width 30 height 30
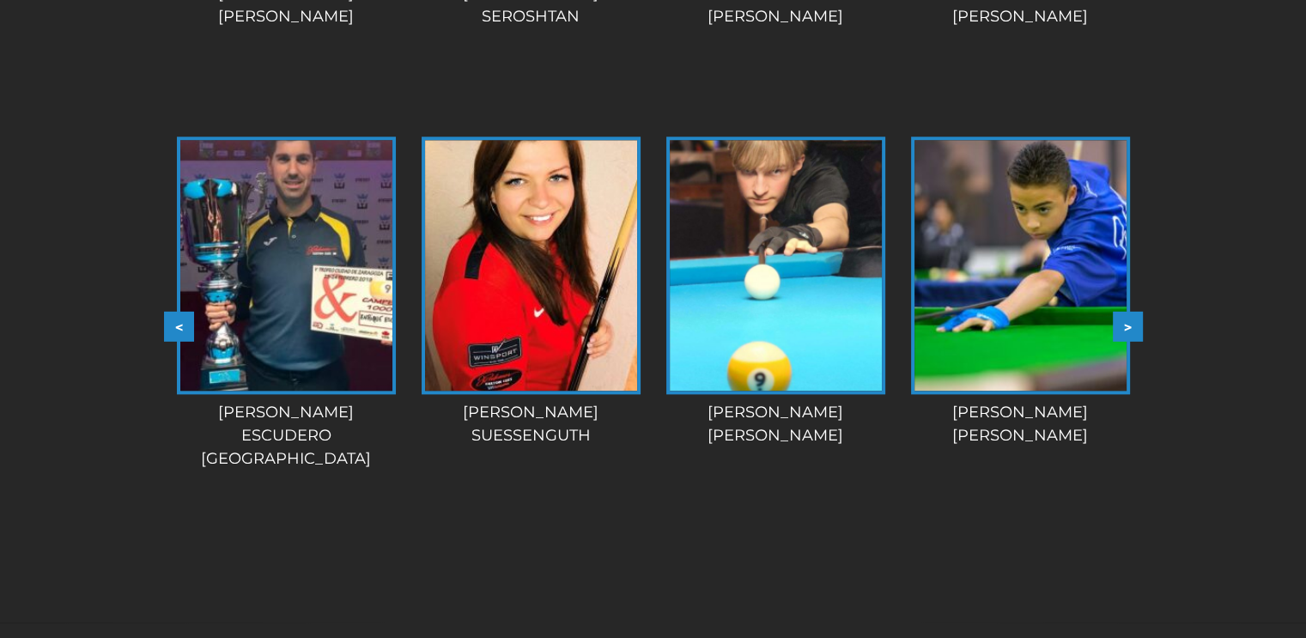
click at [1133, 327] on button ">" at bounding box center [1128, 327] width 30 height 30
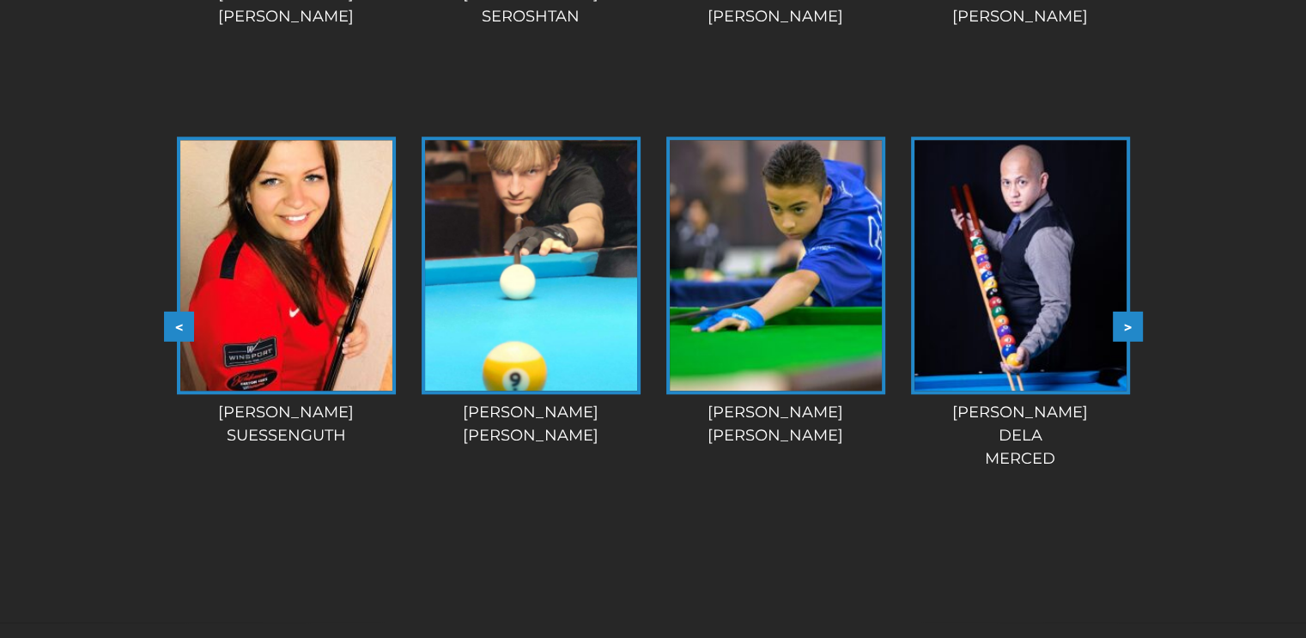
click at [1133, 327] on button ">" at bounding box center [1128, 327] width 30 height 30
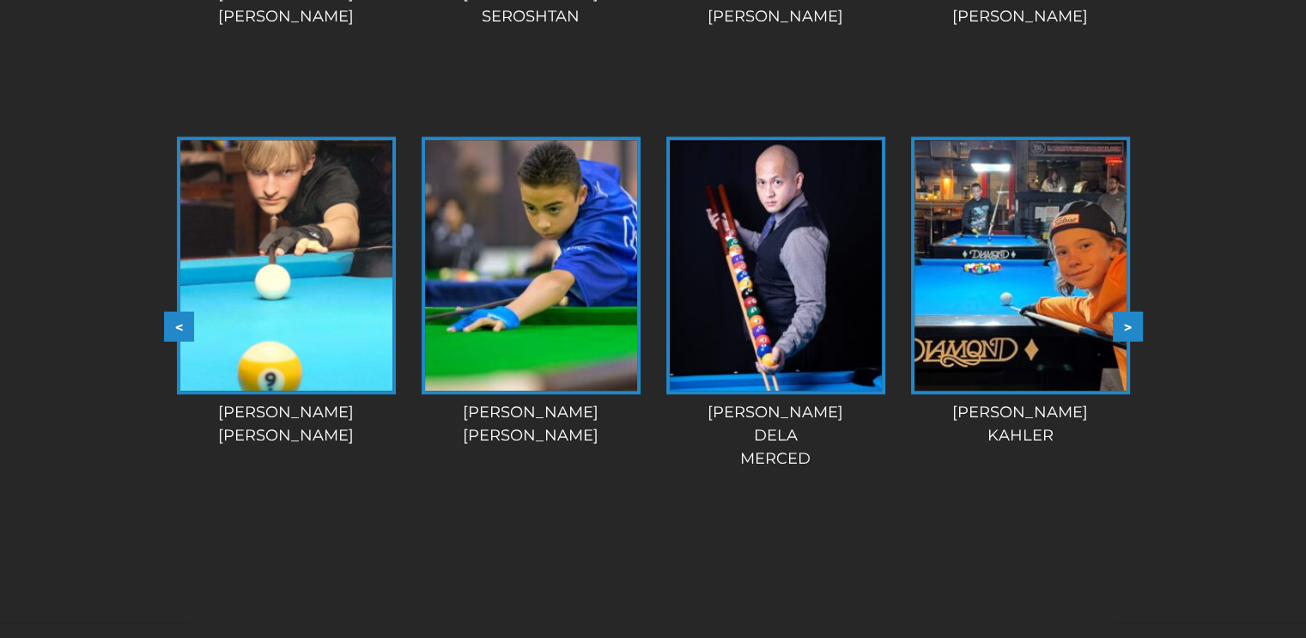
click at [1133, 327] on button ">" at bounding box center [1128, 327] width 30 height 30
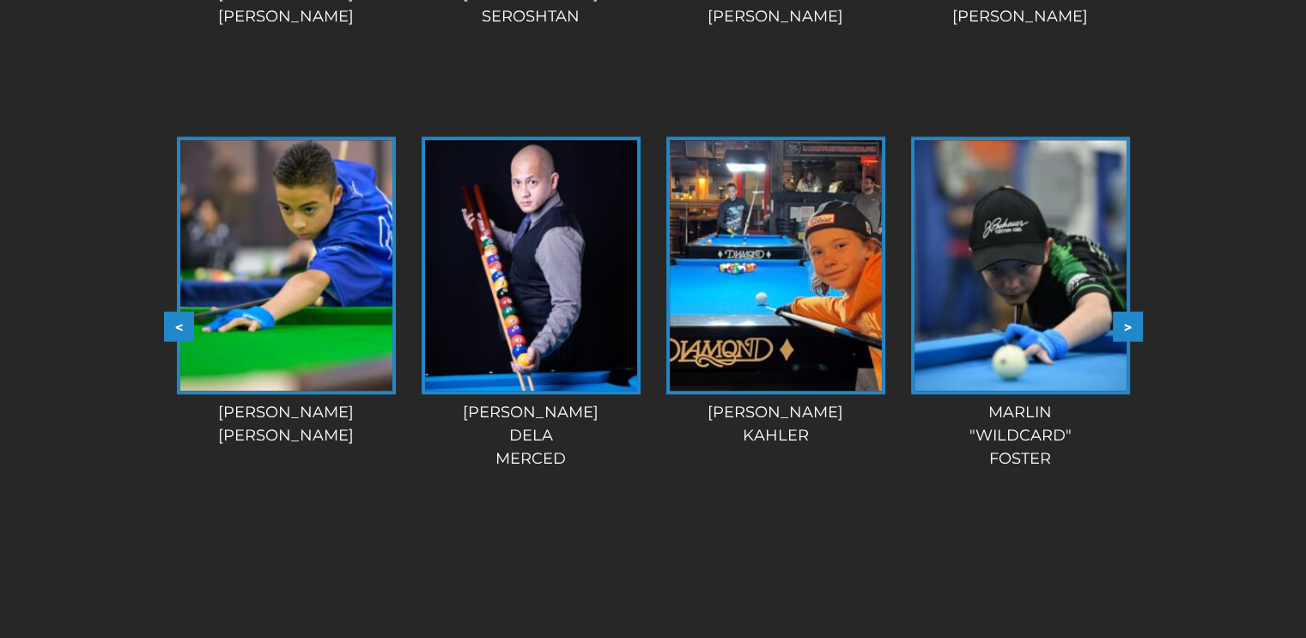
click at [1133, 327] on button ">" at bounding box center [1128, 327] width 30 height 30
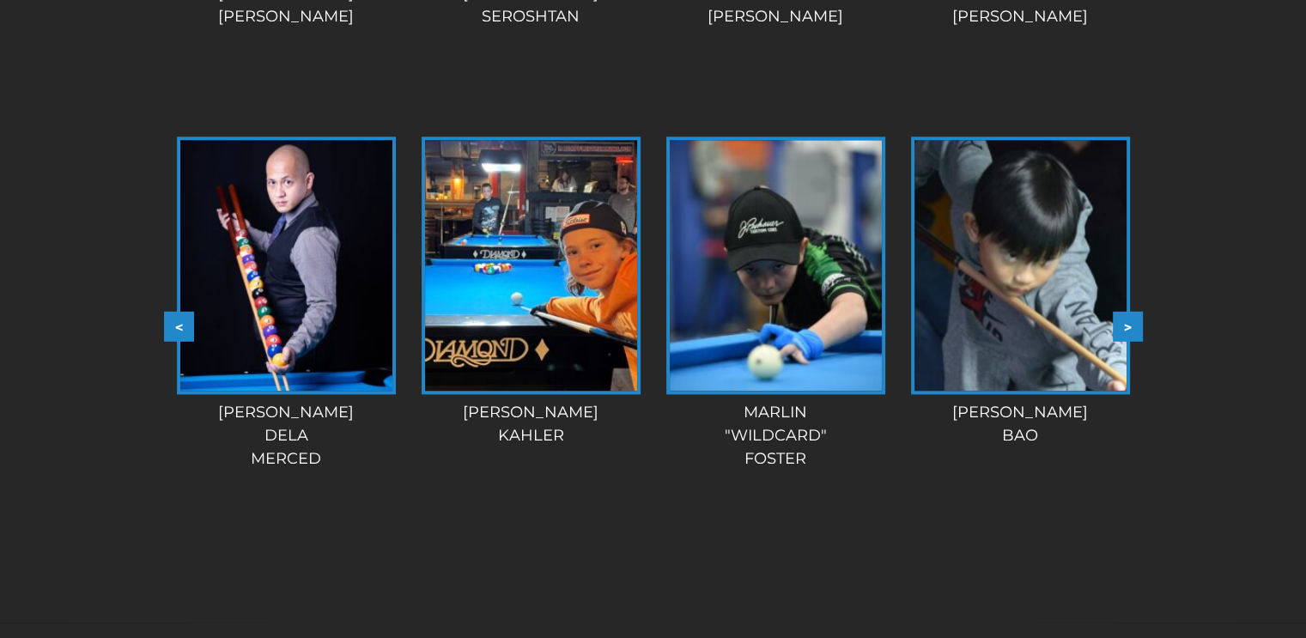
click at [1133, 327] on button ">" at bounding box center [1128, 327] width 30 height 30
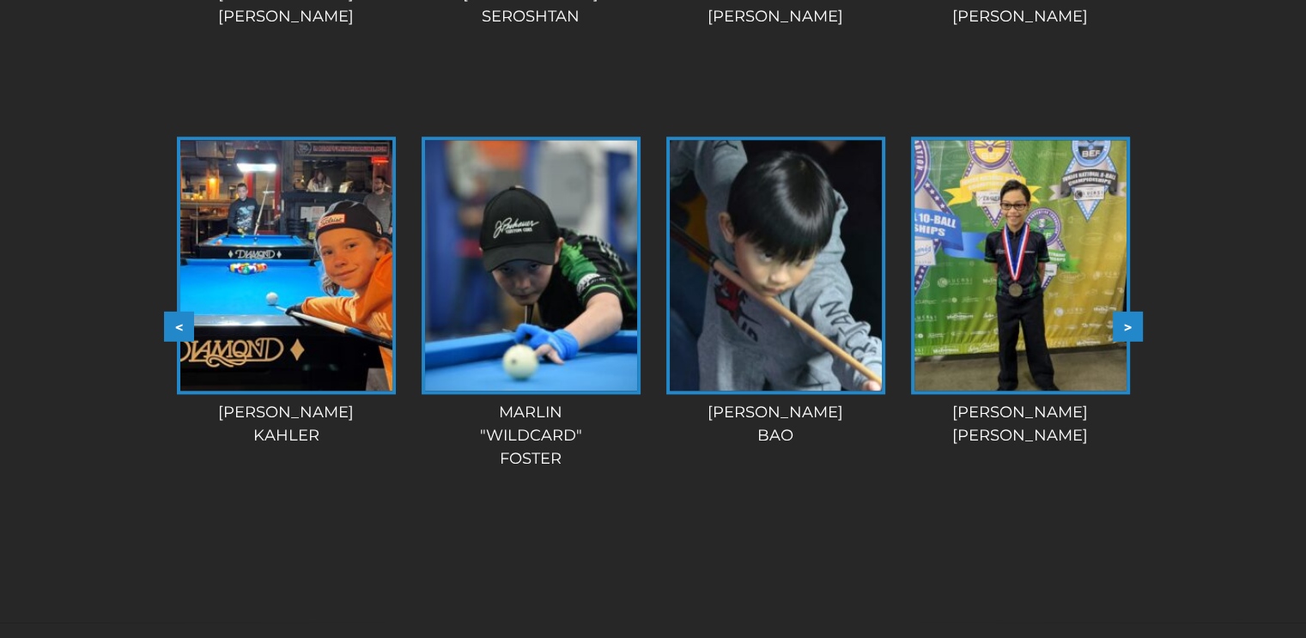
click at [1133, 327] on button ">" at bounding box center [1128, 327] width 30 height 30
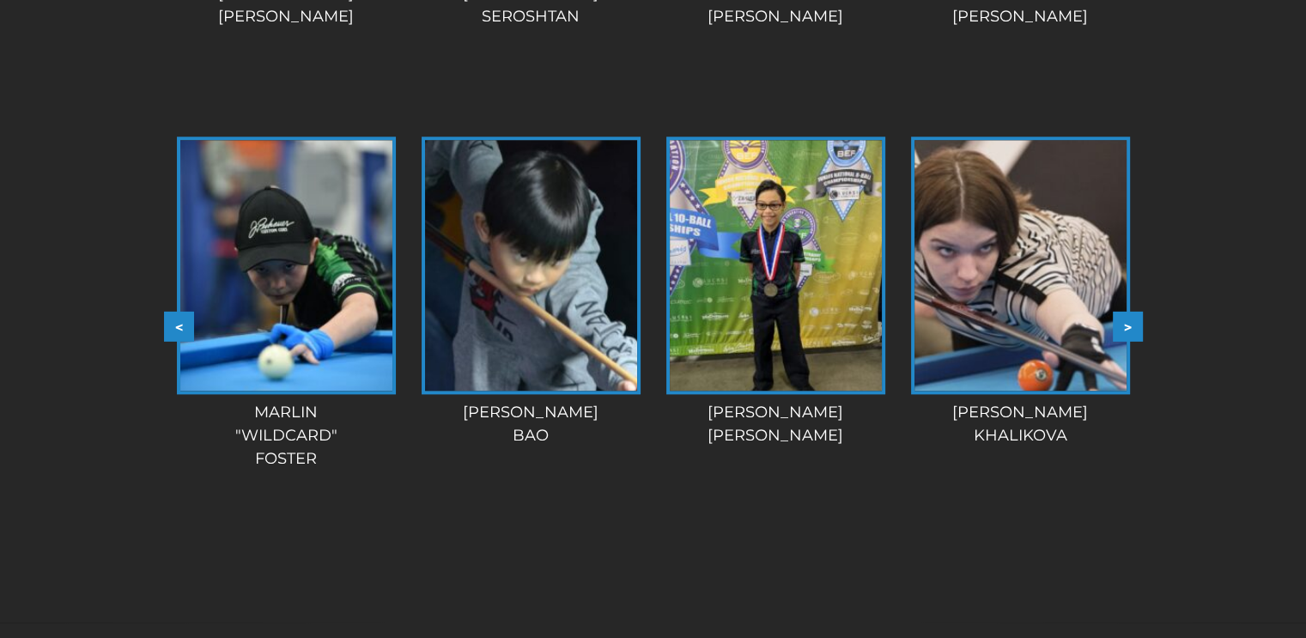
click at [1133, 327] on button ">" at bounding box center [1128, 327] width 30 height 30
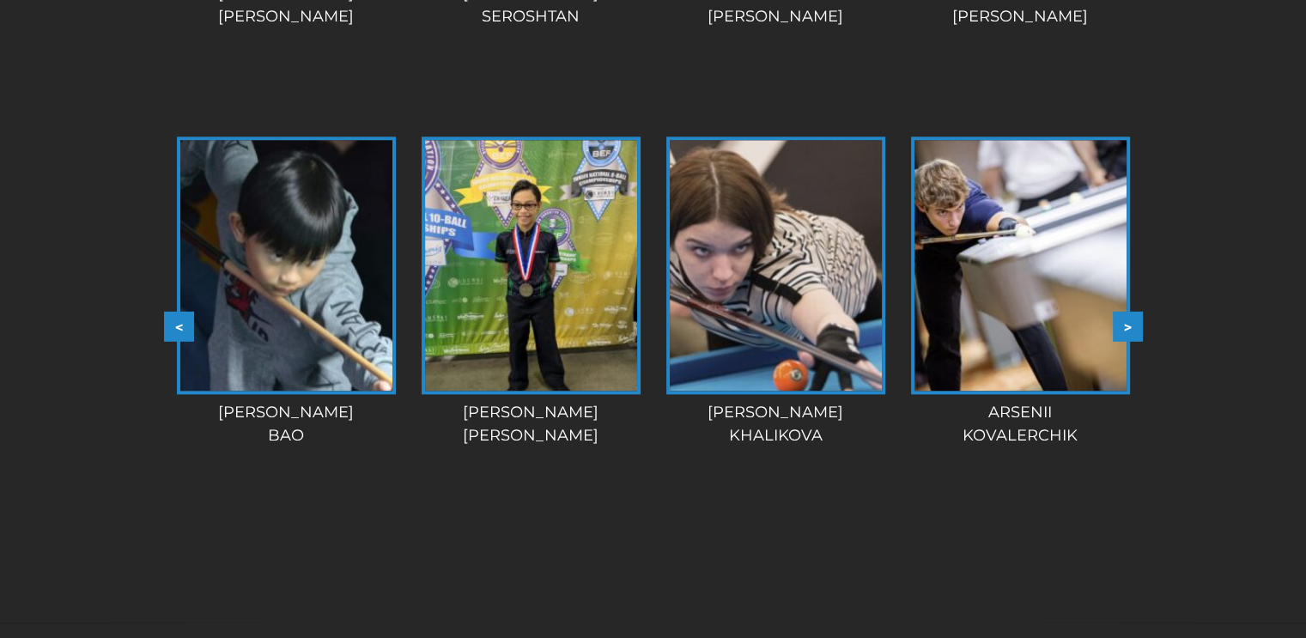
click at [1133, 327] on button ">" at bounding box center [1128, 327] width 30 height 30
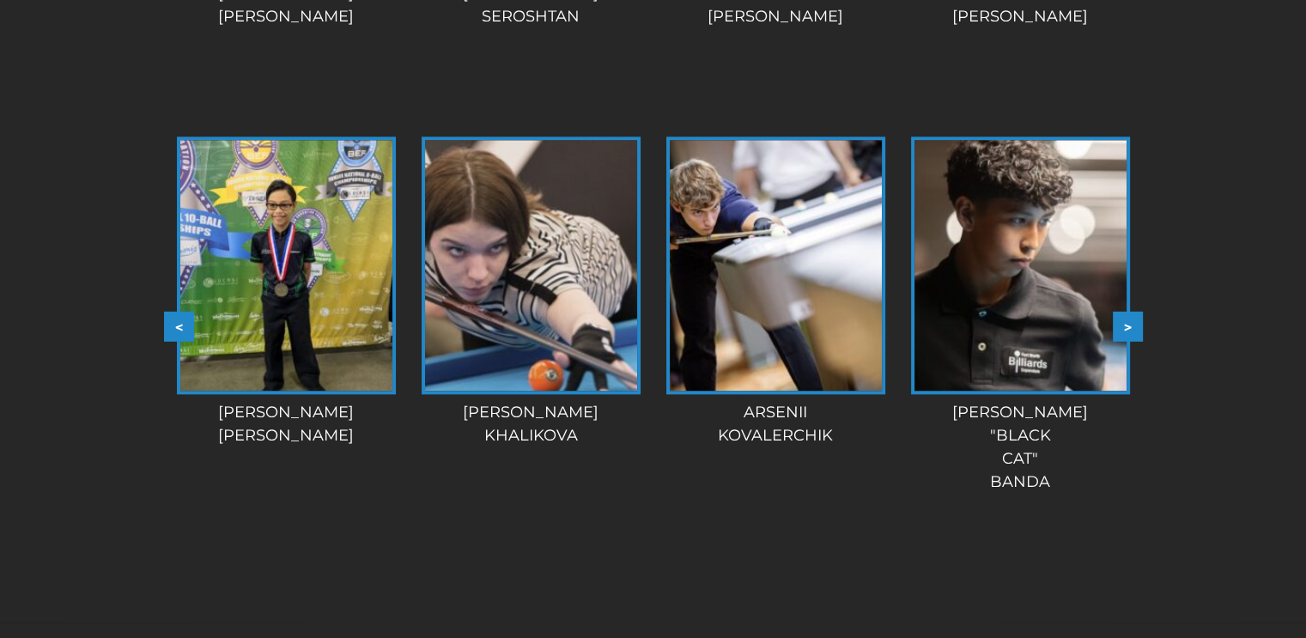
click at [1133, 327] on button ">" at bounding box center [1128, 327] width 30 height 30
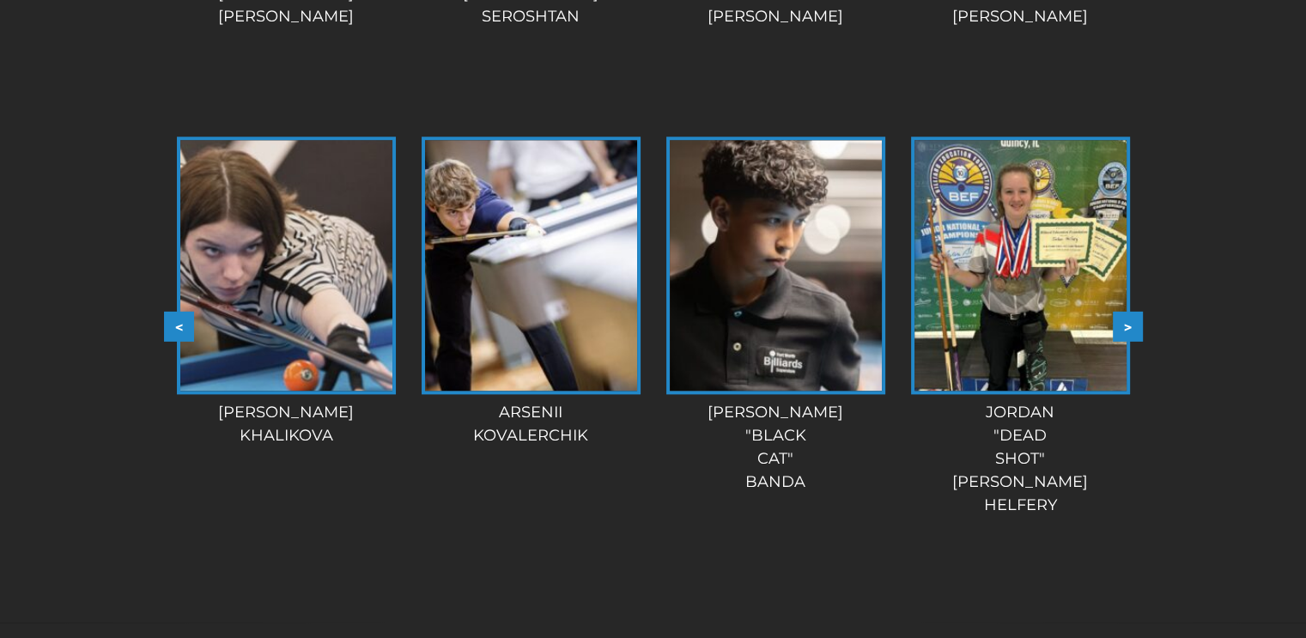
click at [1133, 327] on button ">" at bounding box center [1128, 327] width 30 height 30
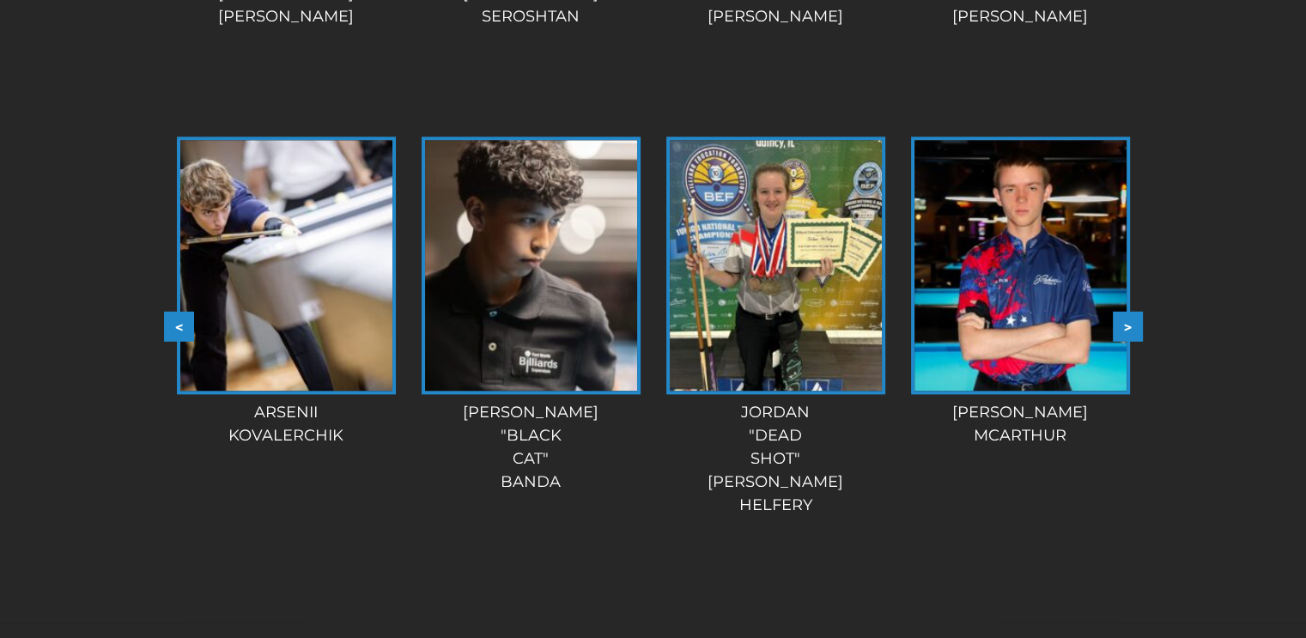
click at [1133, 327] on button ">" at bounding box center [1128, 327] width 30 height 30
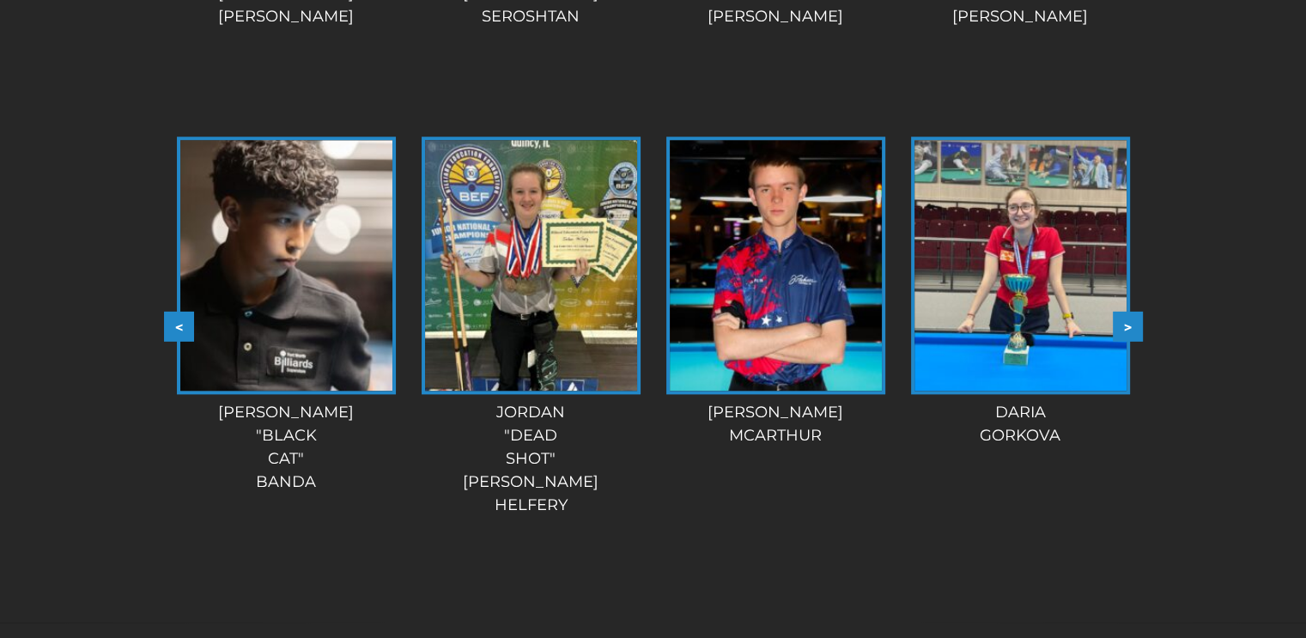
click at [1133, 327] on button ">" at bounding box center [1128, 327] width 30 height 30
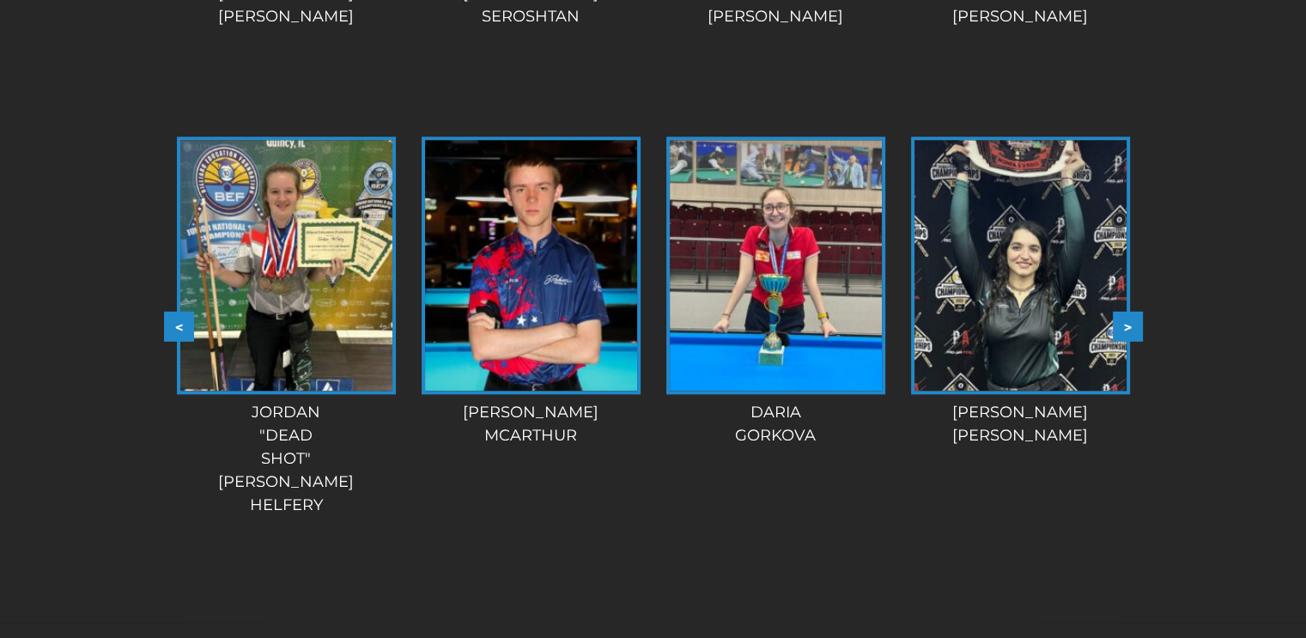
click at [1133, 327] on button ">" at bounding box center [1128, 327] width 30 height 30
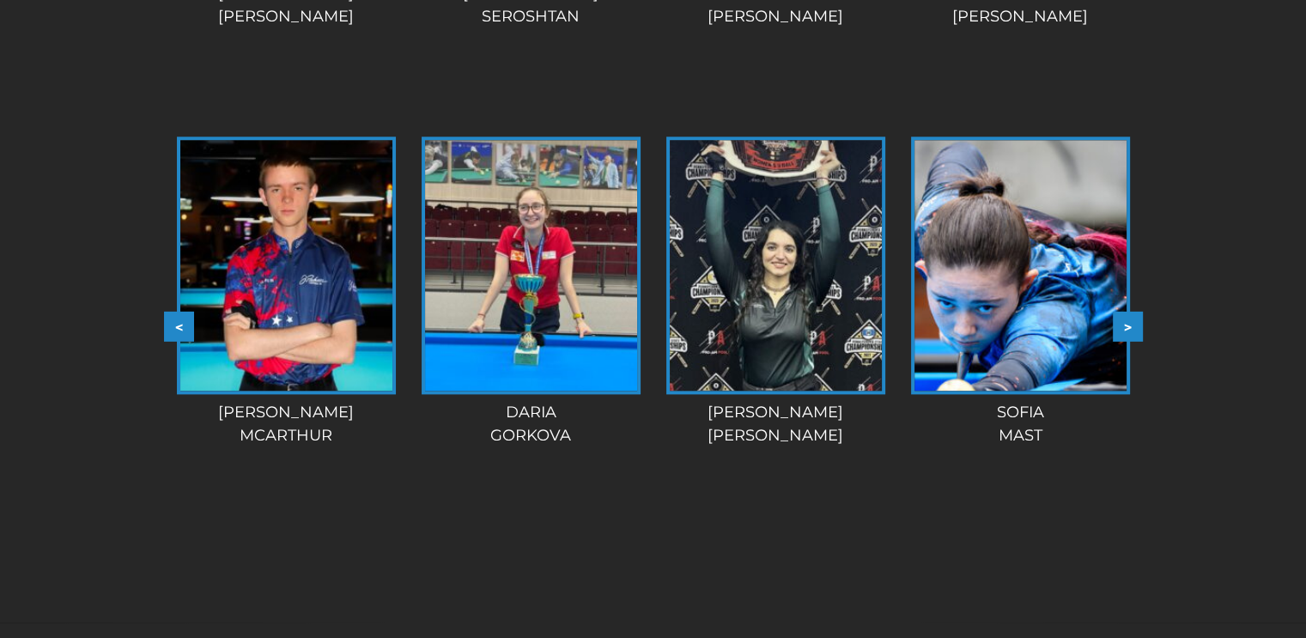
click at [1133, 327] on button ">" at bounding box center [1128, 327] width 30 height 30
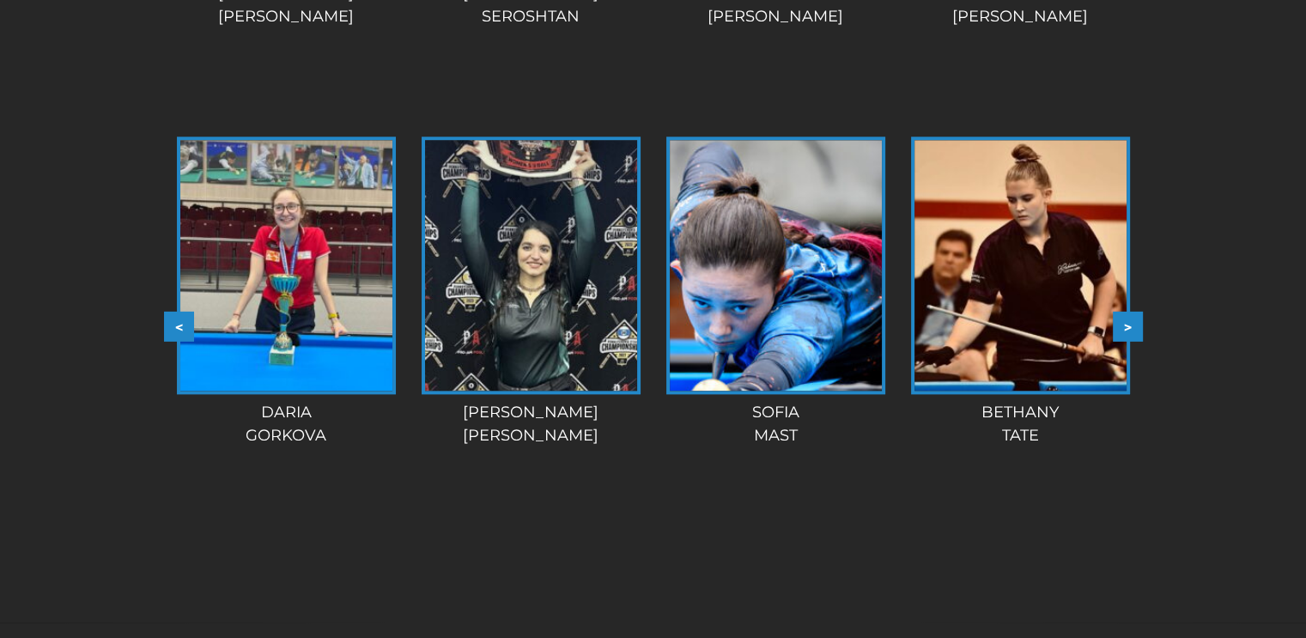
click at [1133, 327] on button ">" at bounding box center [1128, 327] width 30 height 30
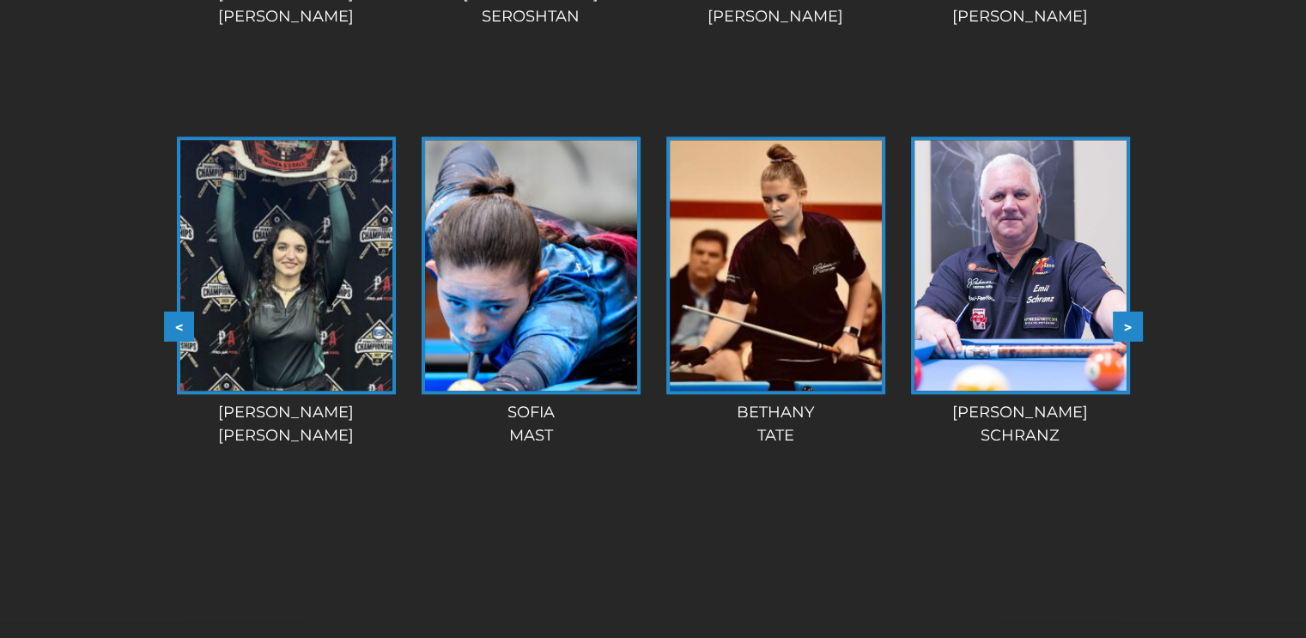
click at [1133, 327] on button ">" at bounding box center [1128, 327] width 30 height 30
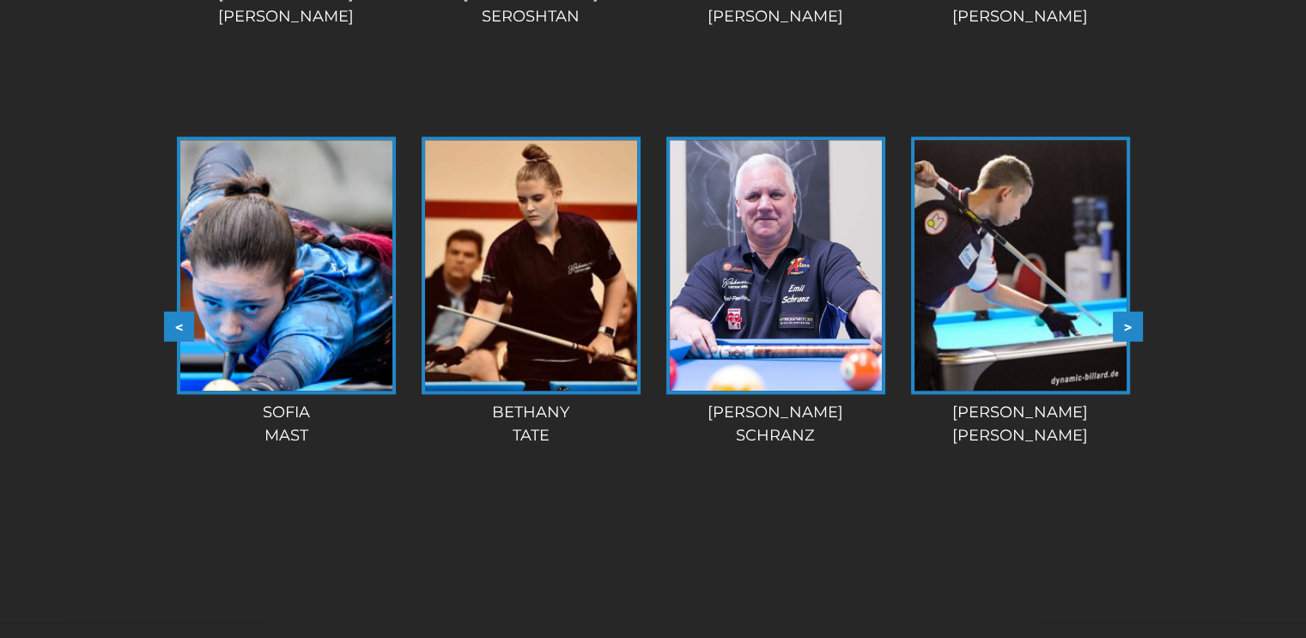
click at [1133, 327] on button ">" at bounding box center [1128, 327] width 30 height 30
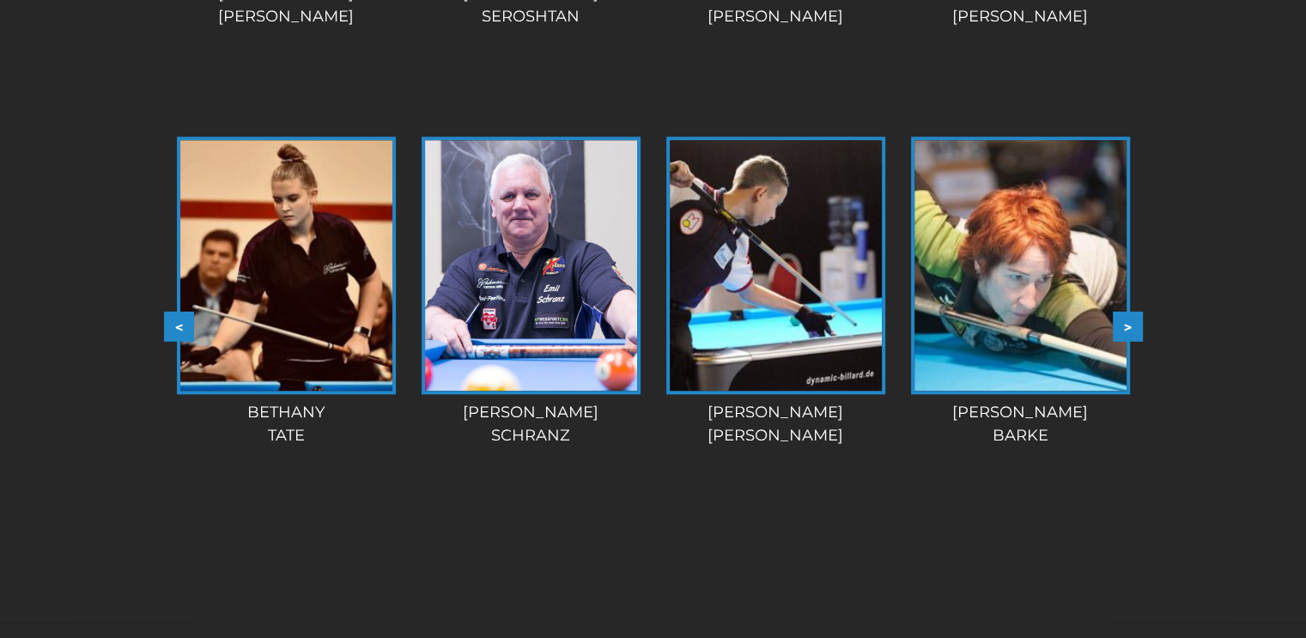
click at [1133, 327] on button ">" at bounding box center [1128, 327] width 30 height 30
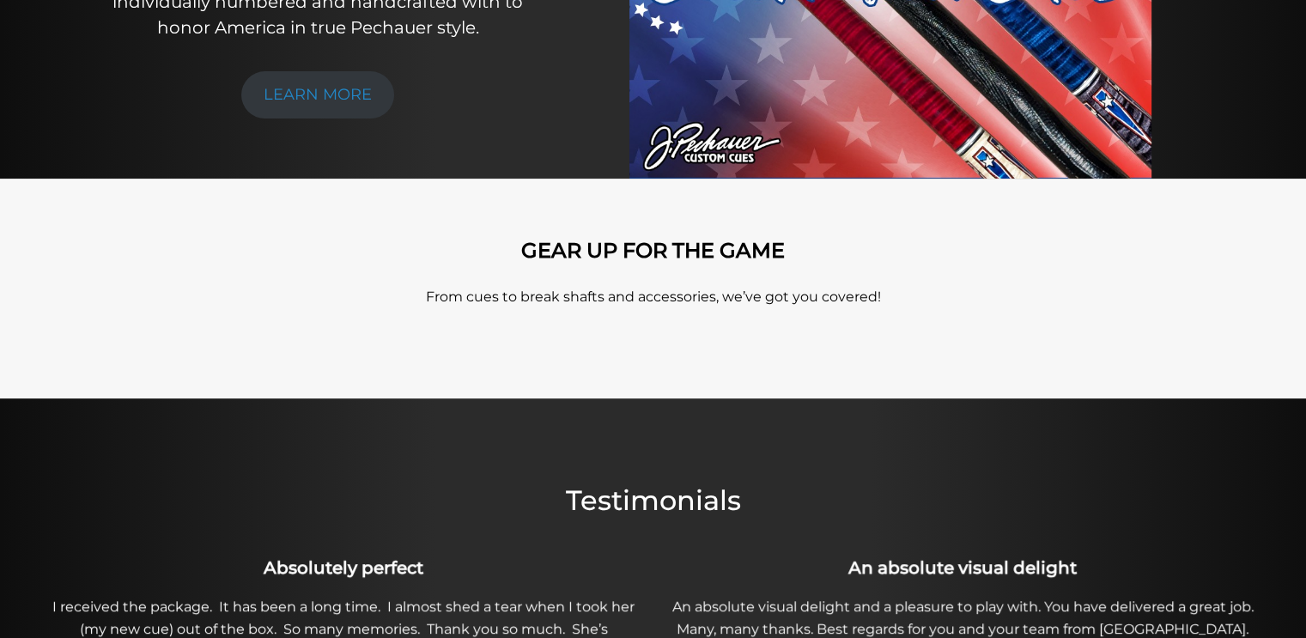
scroll to position [0, 0]
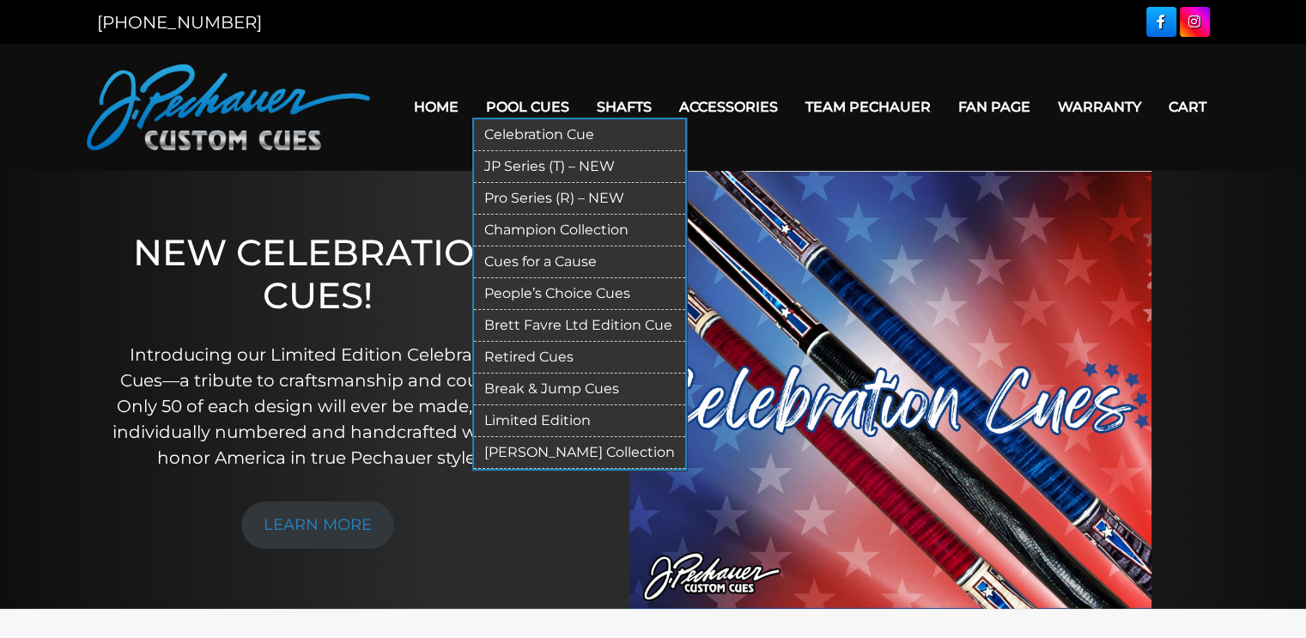
click at [525, 162] on link "JP Series (T) – NEW" at bounding box center [579, 167] width 211 height 32
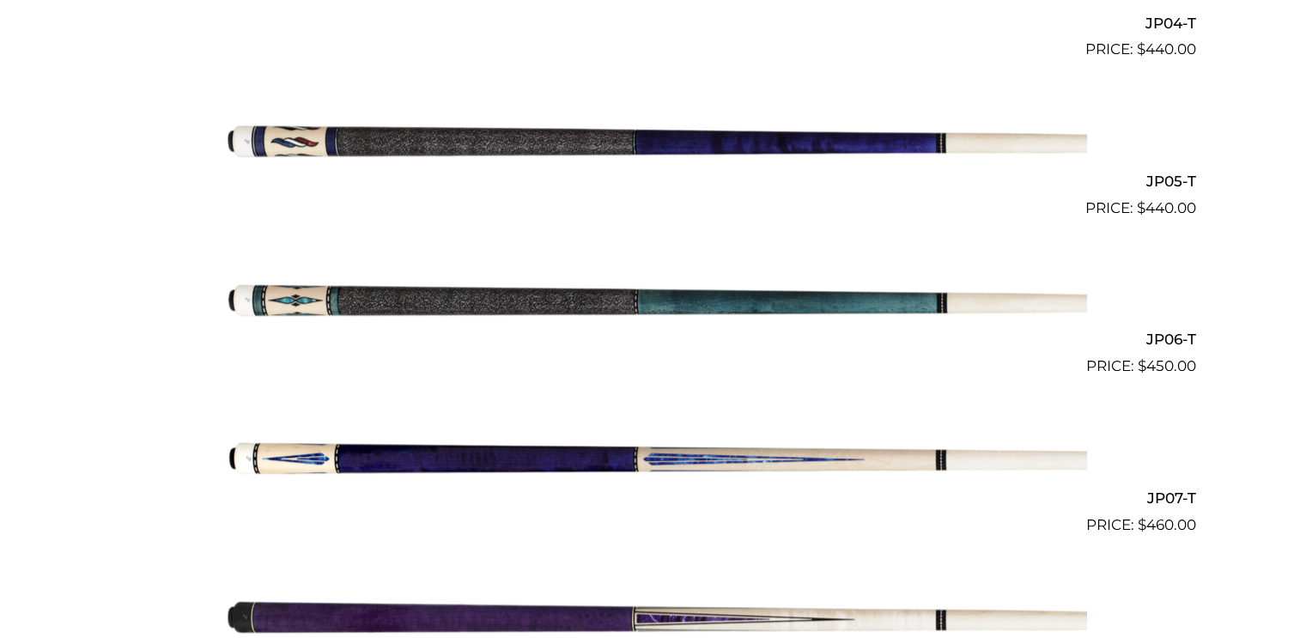
scroll to position [1119, 0]
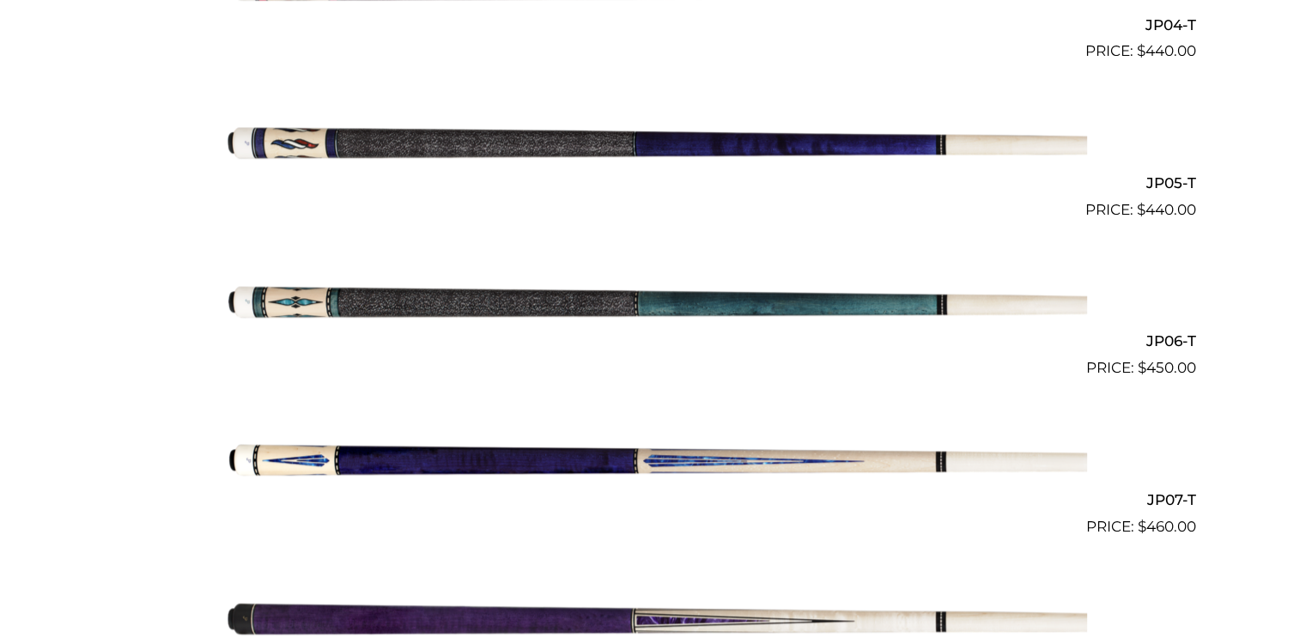
click at [732, 315] on img at bounding box center [653, 300] width 867 height 144
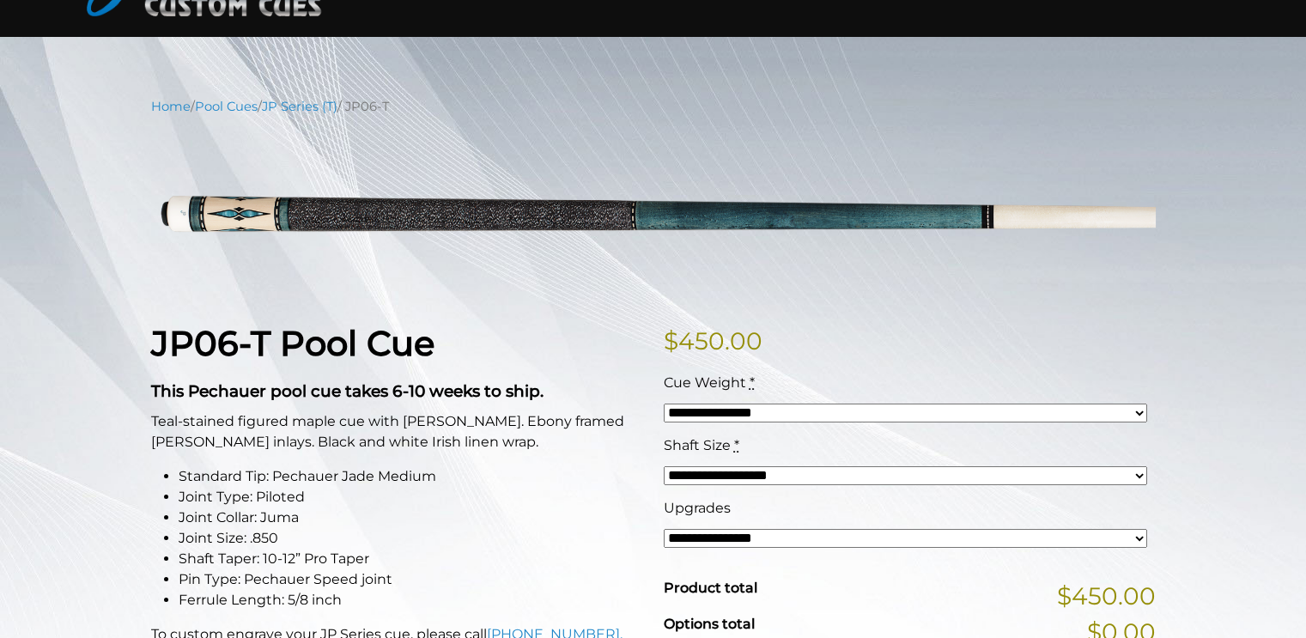
scroll to position [106, 0]
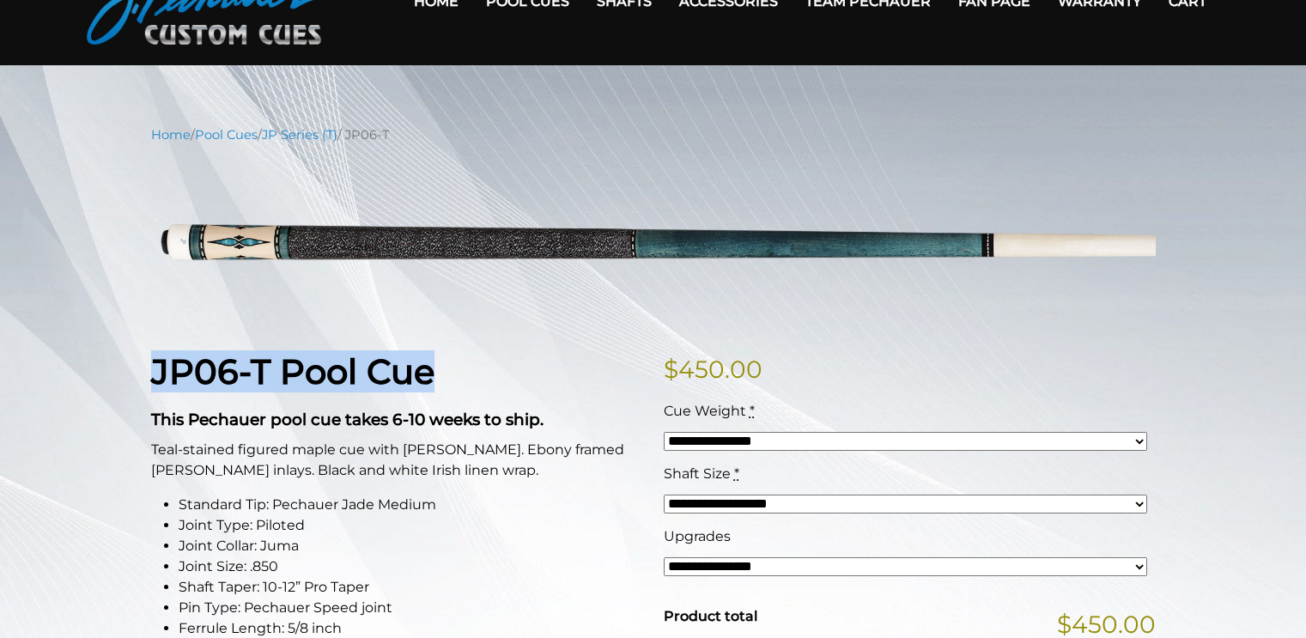
drag, startPoint x: 440, startPoint y: 371, endPoint x: 152, endPoint y: 386, distance: 288.1
click at [152, 386] on h1 "JP06-T Pool Cue" at bounding box center [397, 371] width 492 height 41
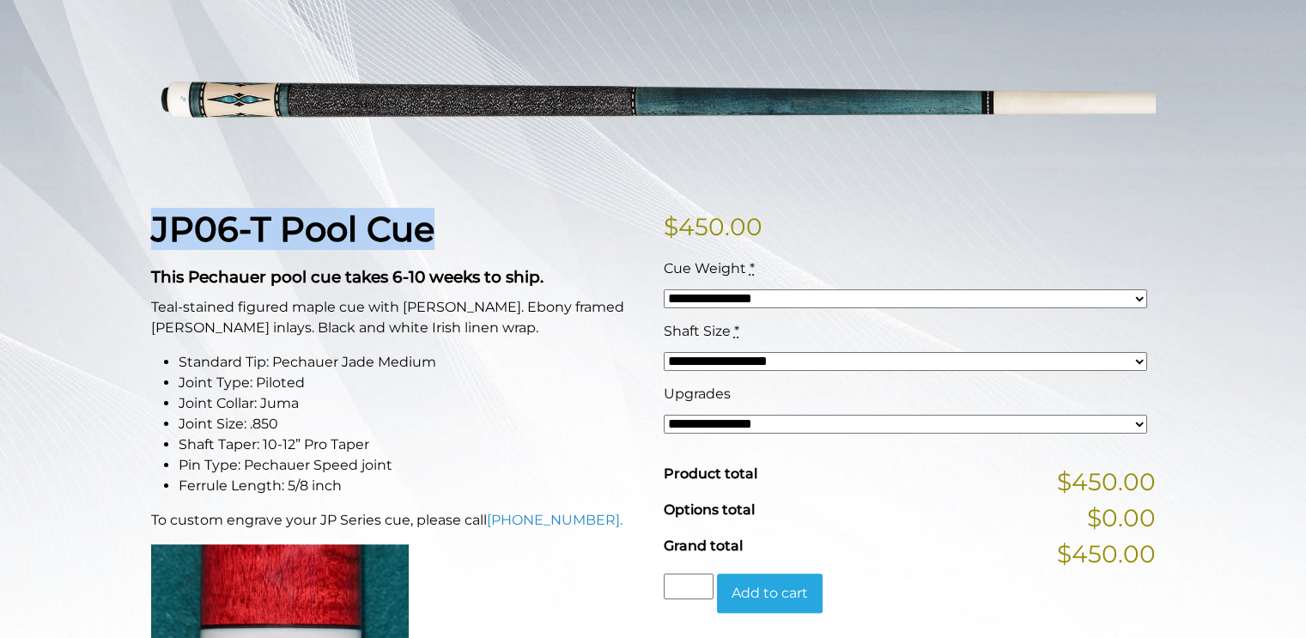
scroll to position [249, 0]
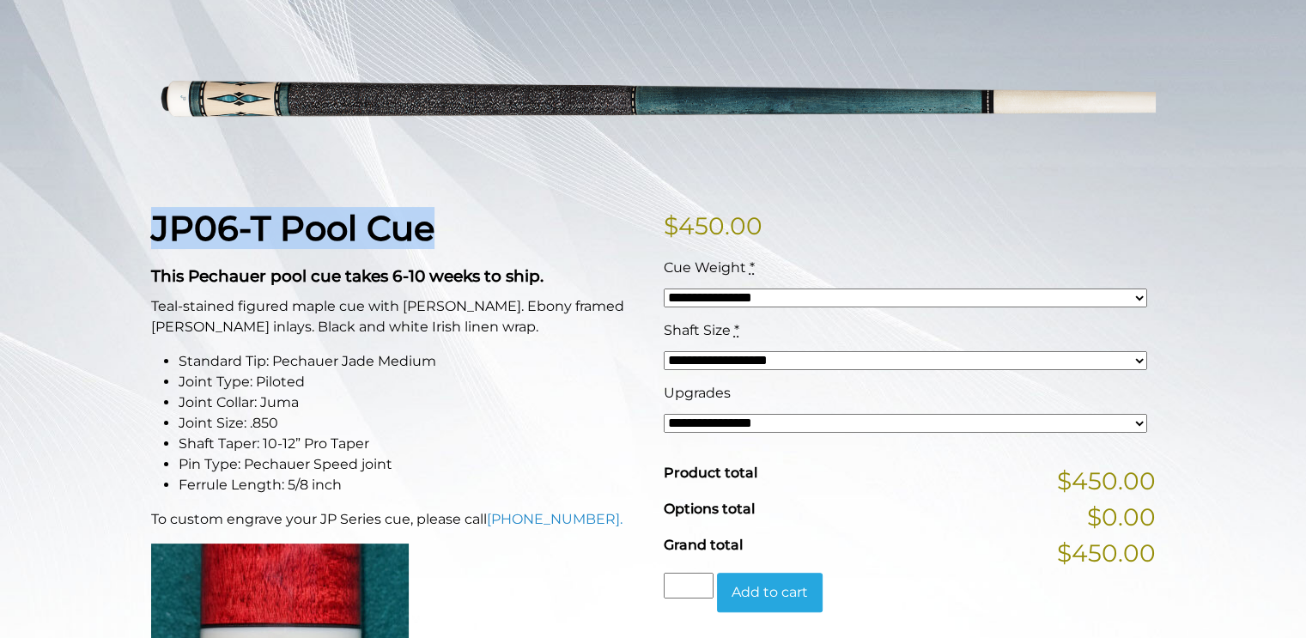
click at [1139, 361] on select "**********" at bounding box center [906, 360] width 484 height 19
click at [1137, 361] on select "**********" at bounding box center [906, 360] width 484 height 19
click at [1123, 429] on select "**********" at bounding box center [906, 423] width 484 height 19
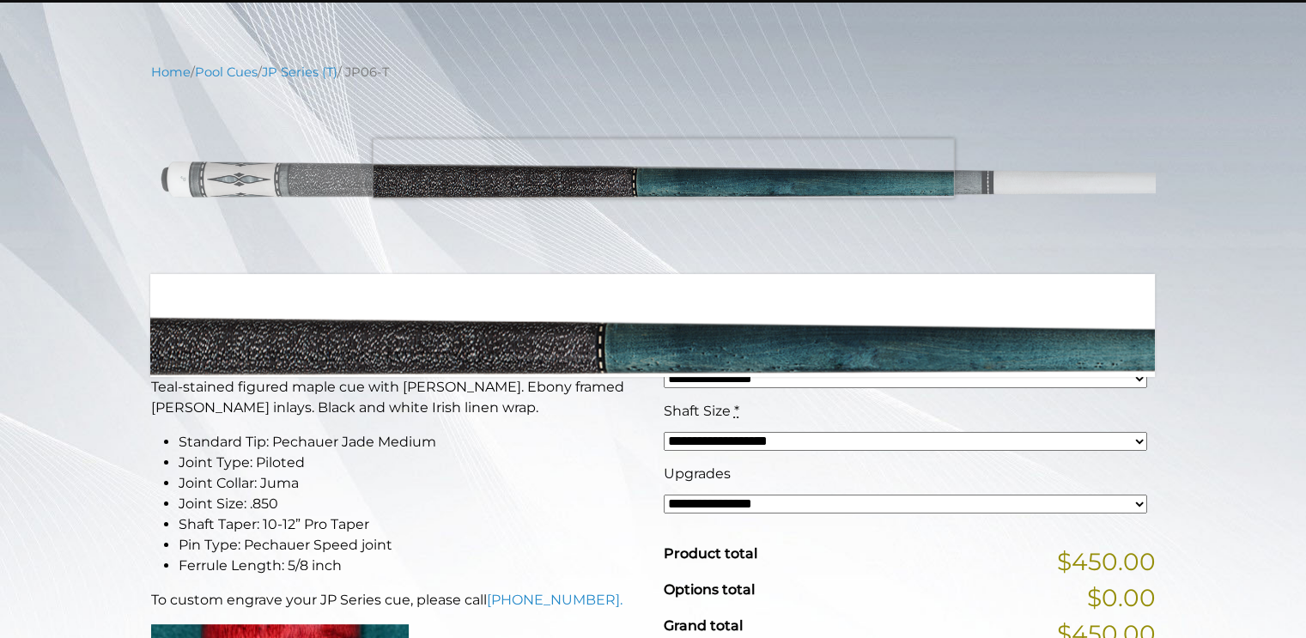
scroll to position [167, 0]
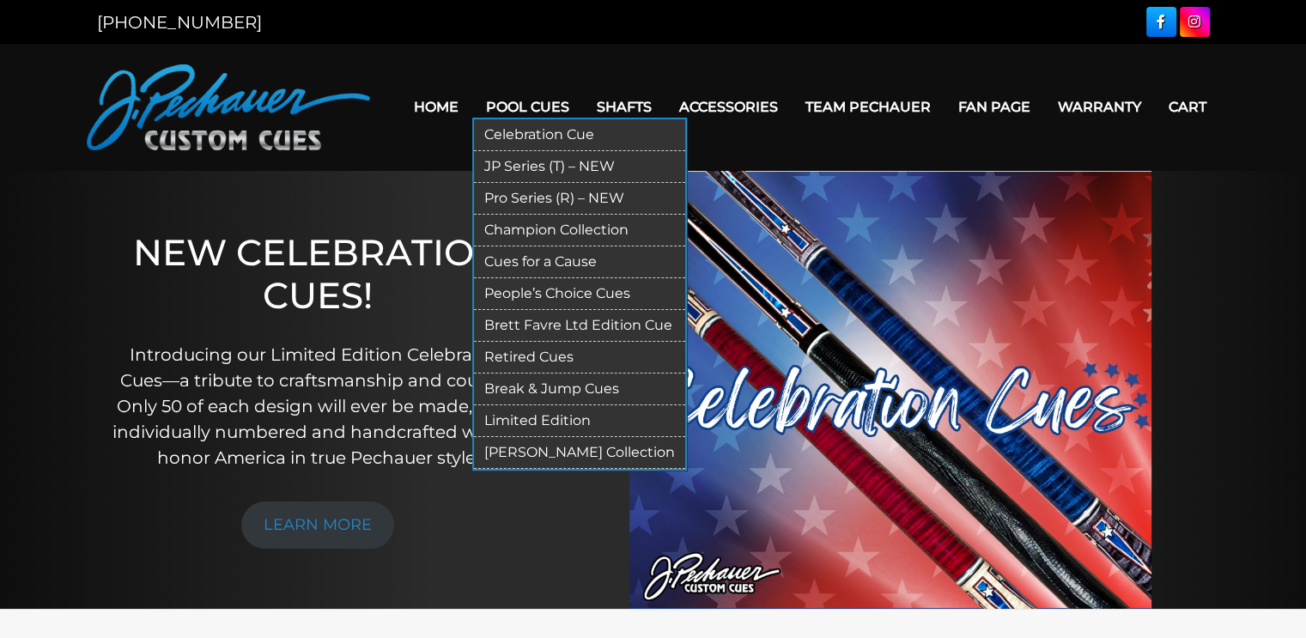
click at [532, 163] on link "JP Series (T) – NEW" at bounding box center [579, 167] width 211 height 32
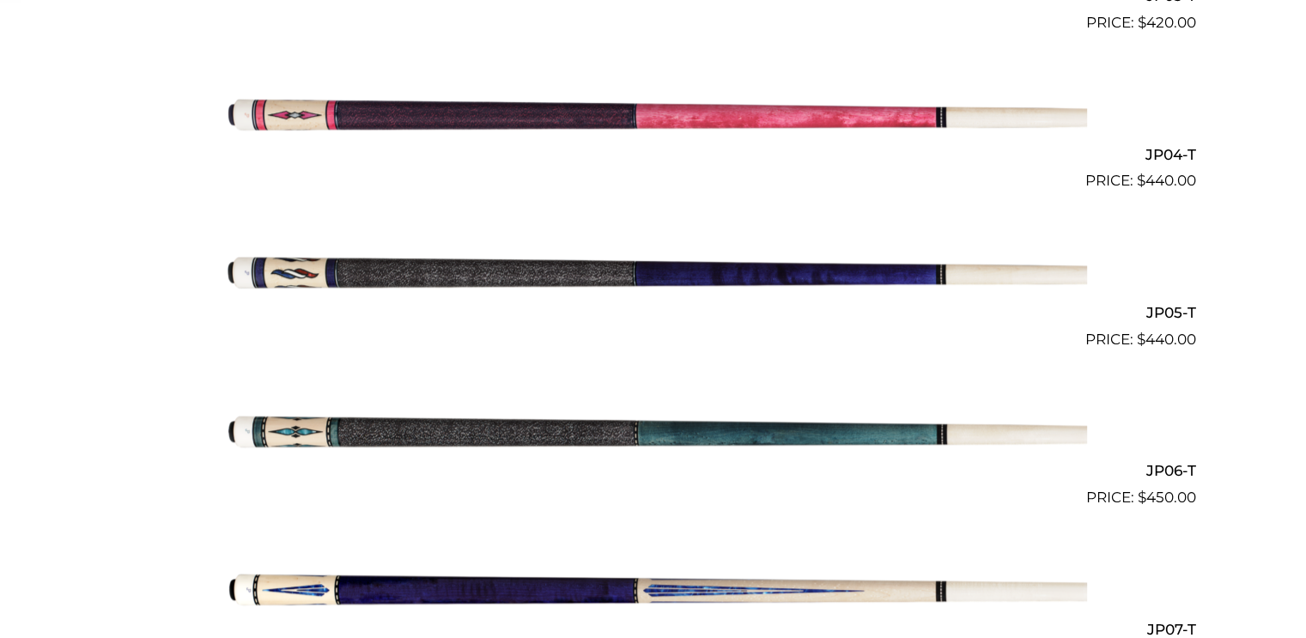
scroll to position [980, 0]
